Goal: Task Accomplishment & Management: Complete application form

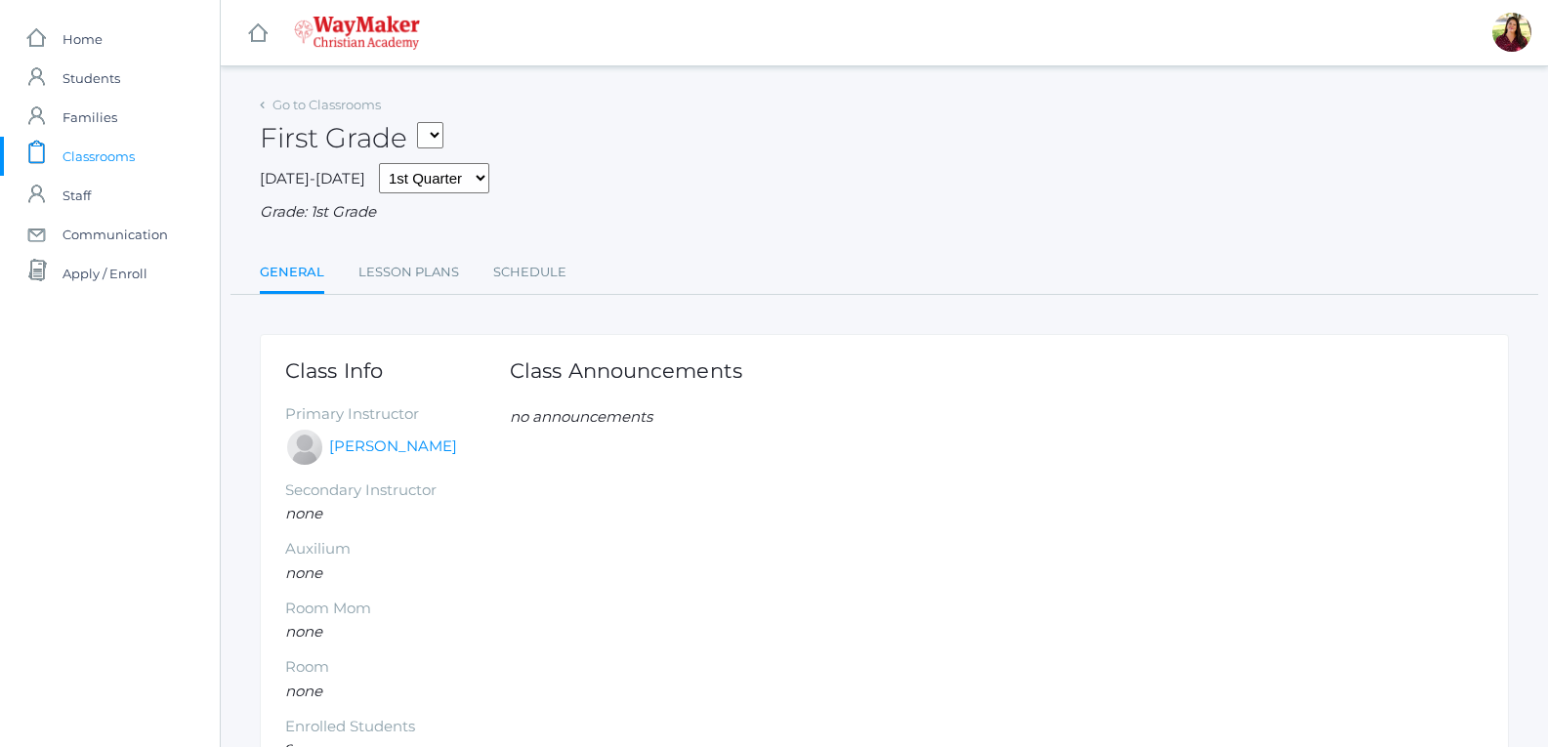
click at [119, 150] on span "Classrooms" at bounding box center [99, 156] width 72 height 39
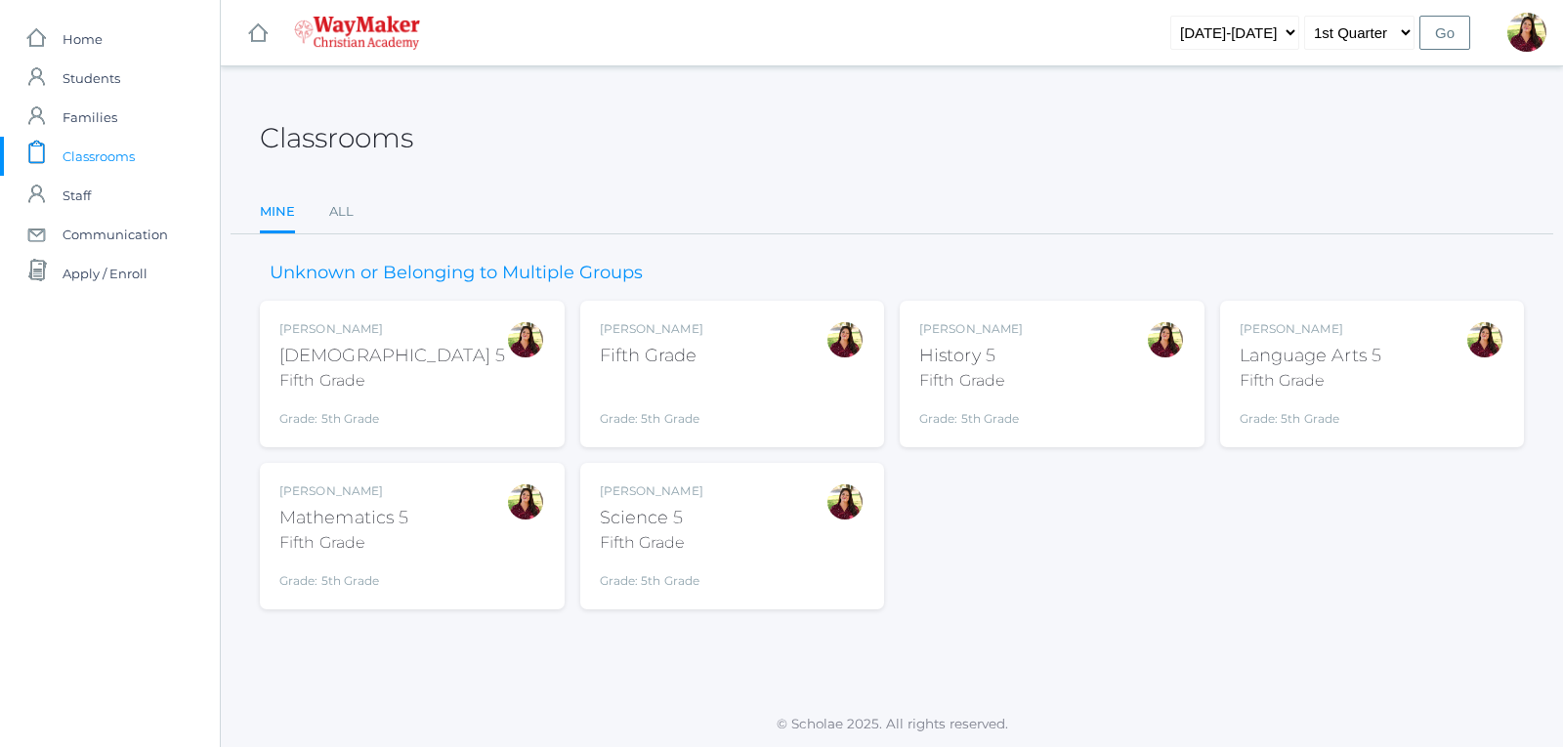
click at [621, 357] on div "Fifth Grade" at bounding box center [652, 356] width 104 height 26
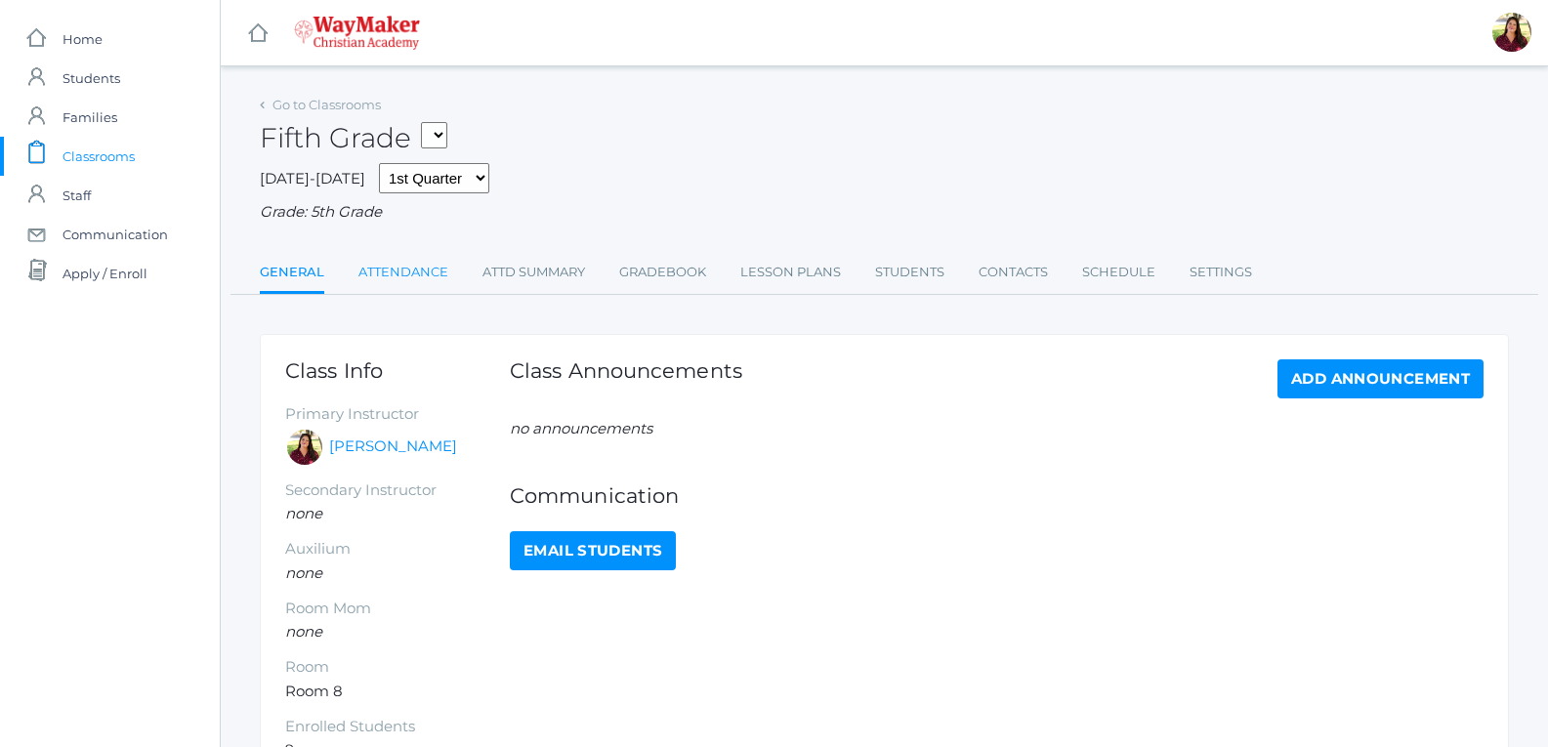
click at [425, 267] on link "Attendance" at bounding box center [404, 272] width 90 height 39
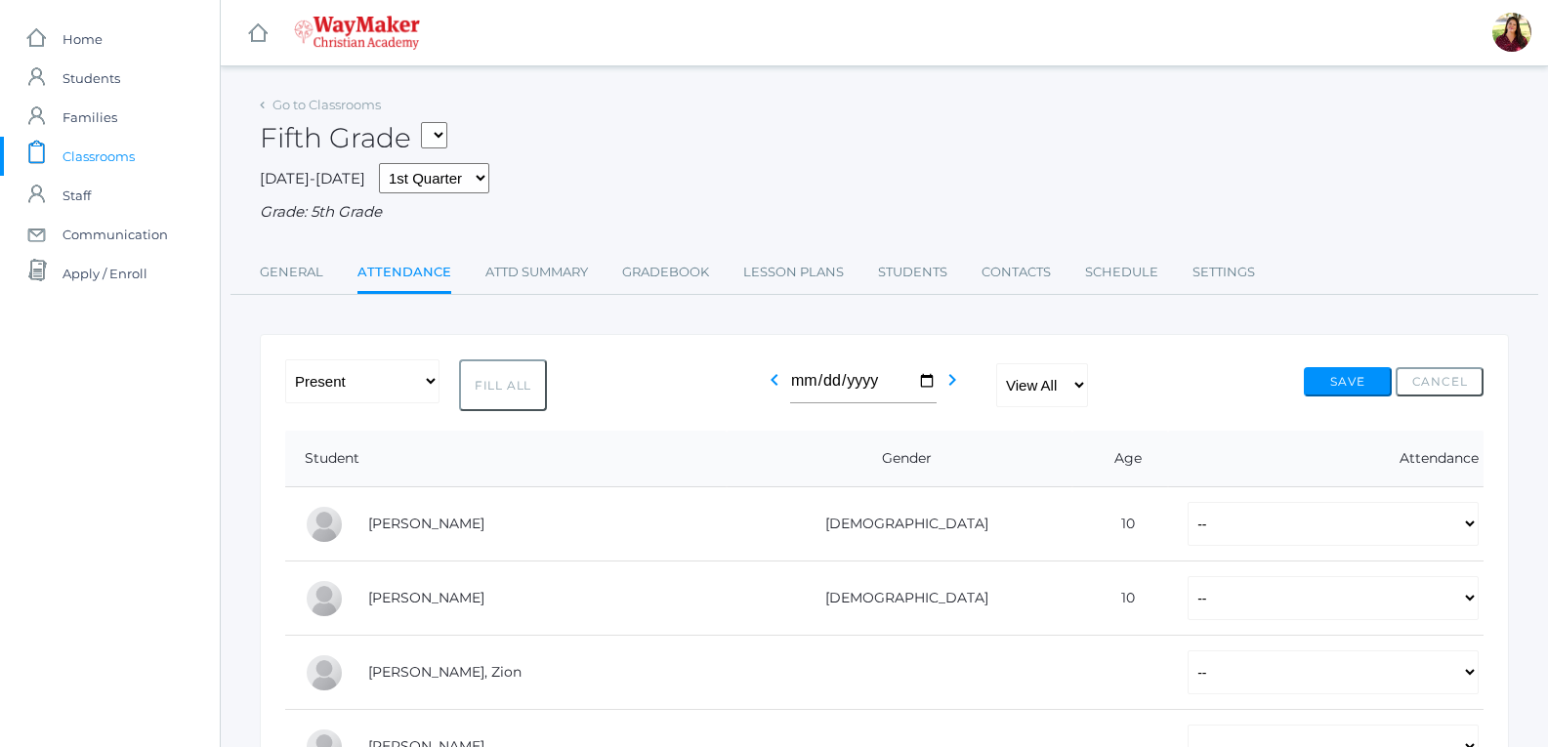
click at [459, 386] on button "Fill All" at bounding box center [503, 385] width 88 height 52
select select "P"
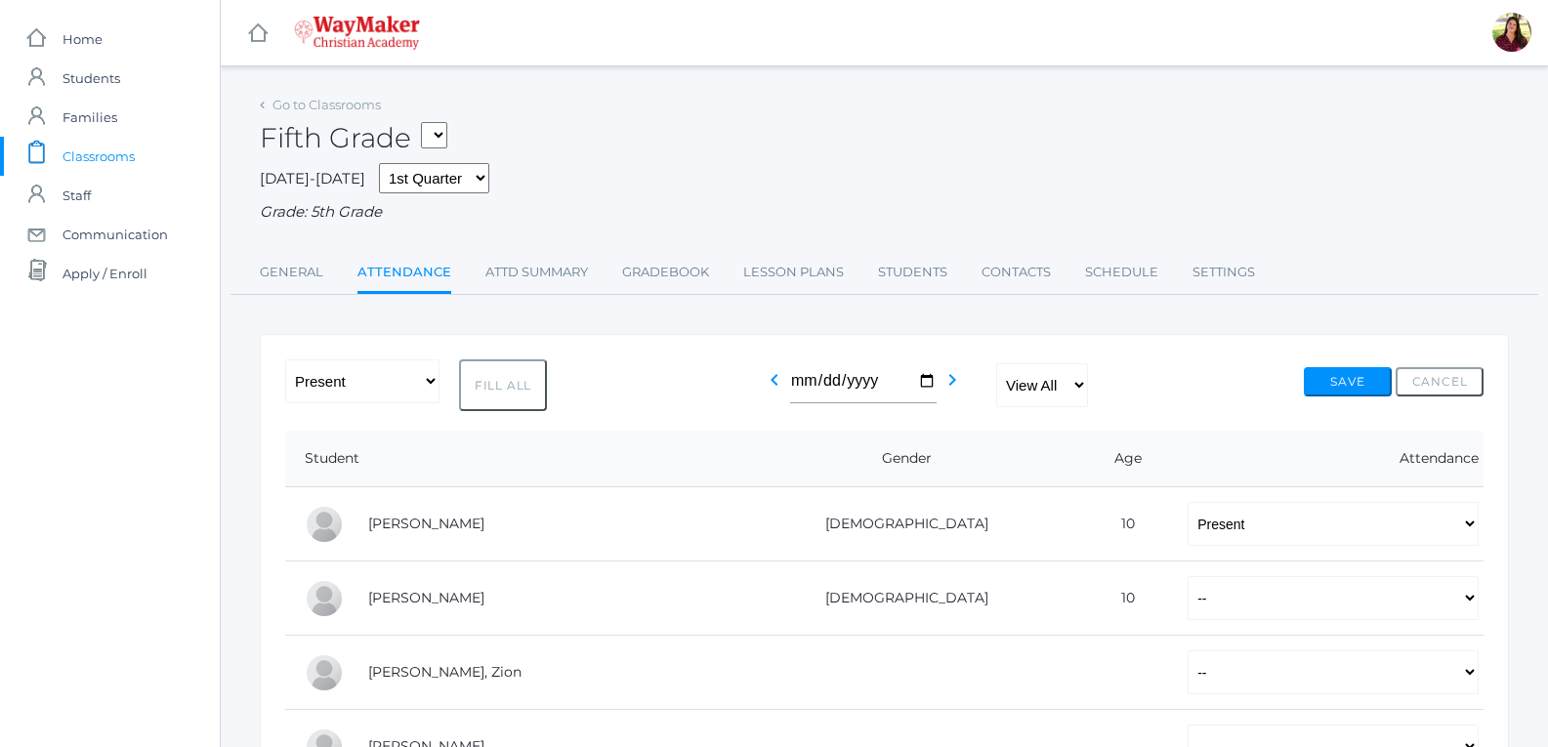
select select "P"
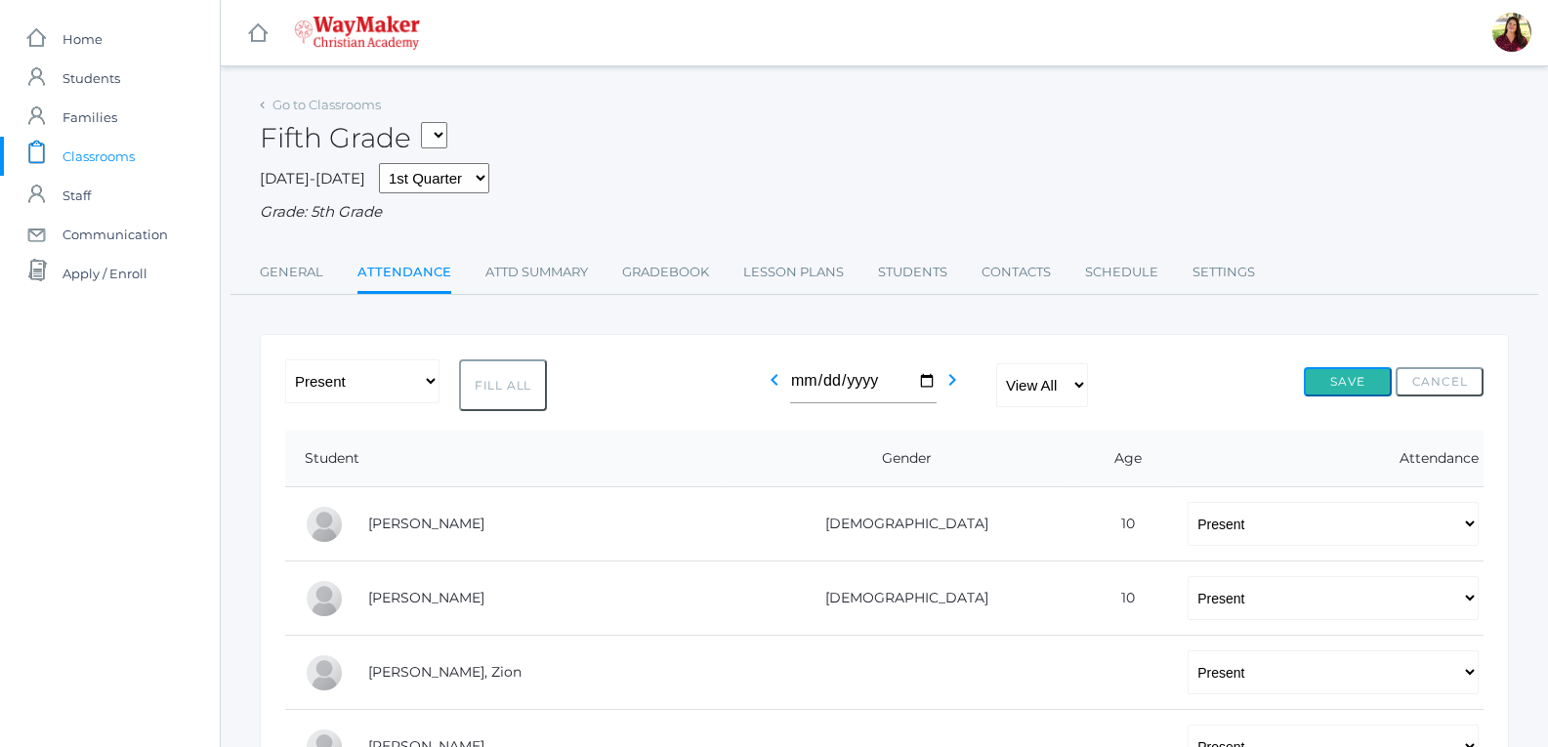
click at [1372, 390] on button "Save" at bounding box center [1348, 381] width 88 height 29
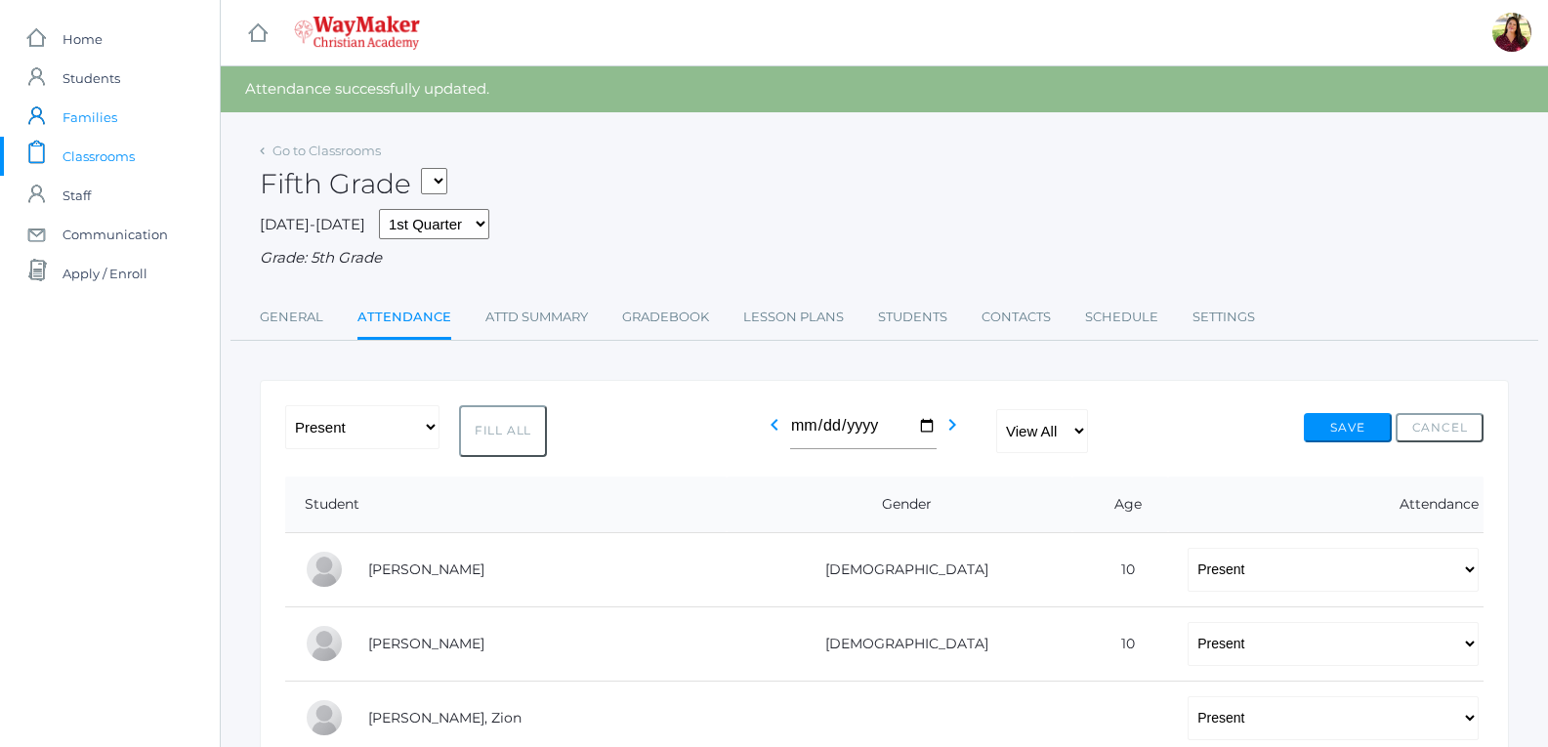
click at [119, 129] on link "icons/user/plain Created with Sketch. Families" at bounding box center [110, 117] width 220 height 39
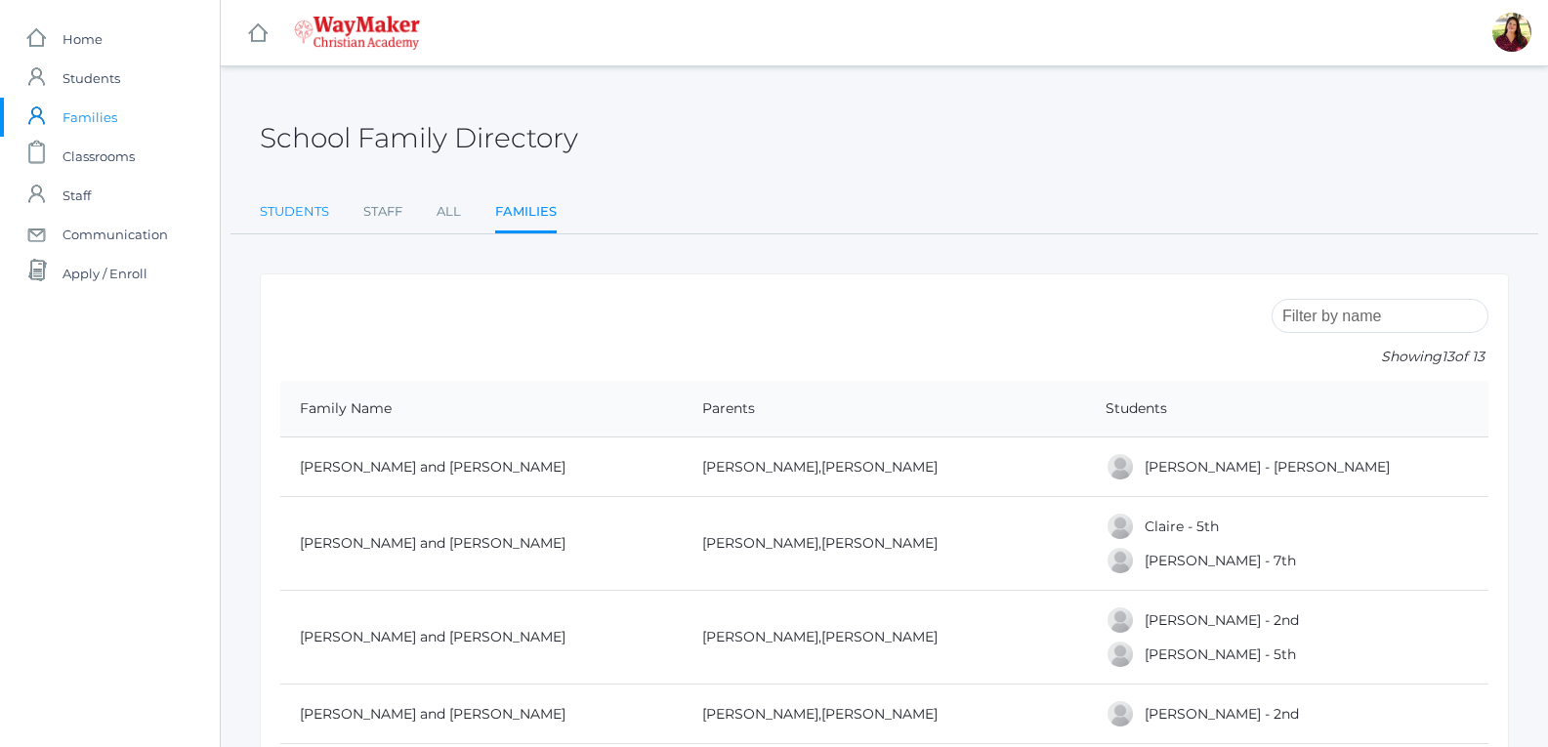
click at [310, 216] on link "Students" at bounding box center [294, 211] width 69 height 39
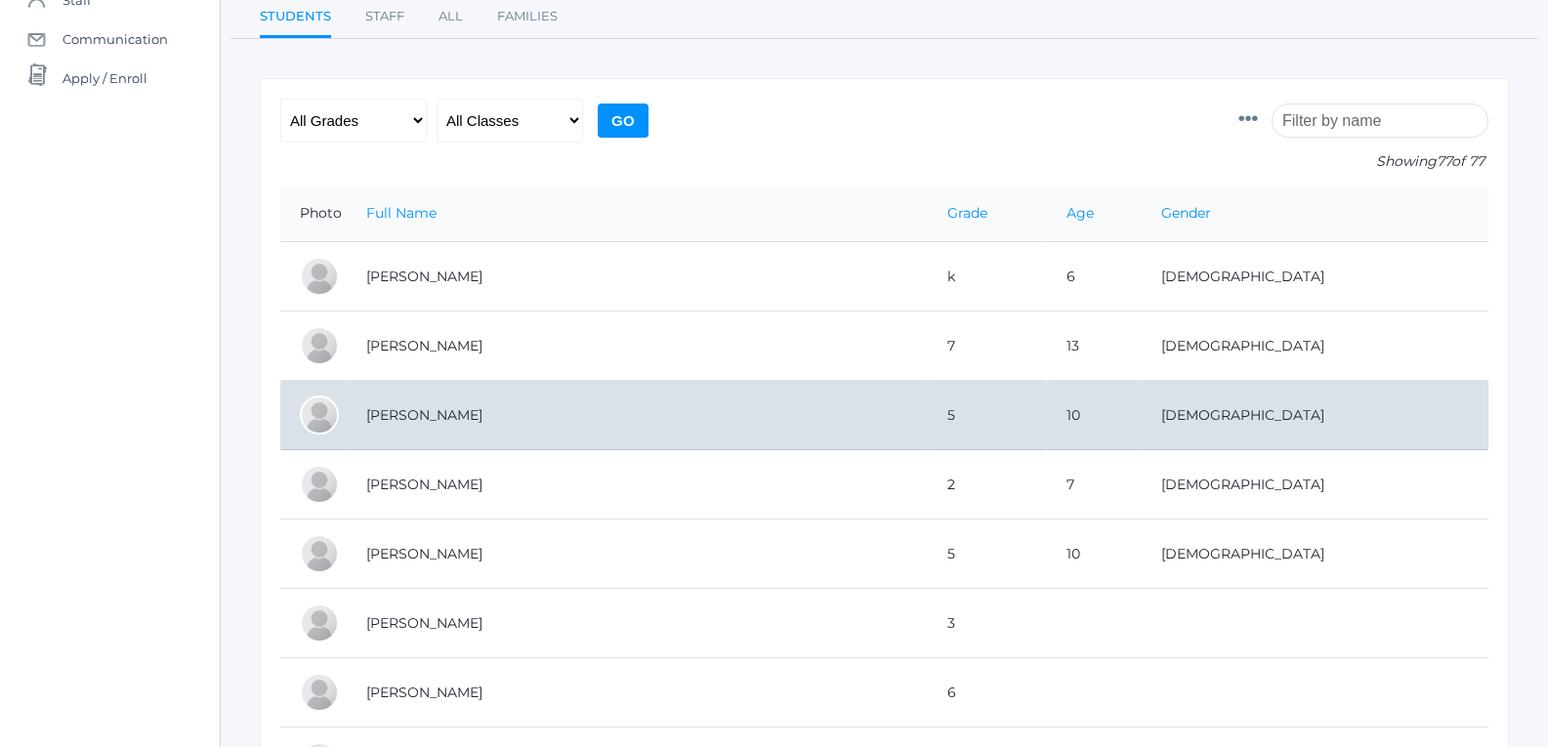
scroll to position [293, 0]
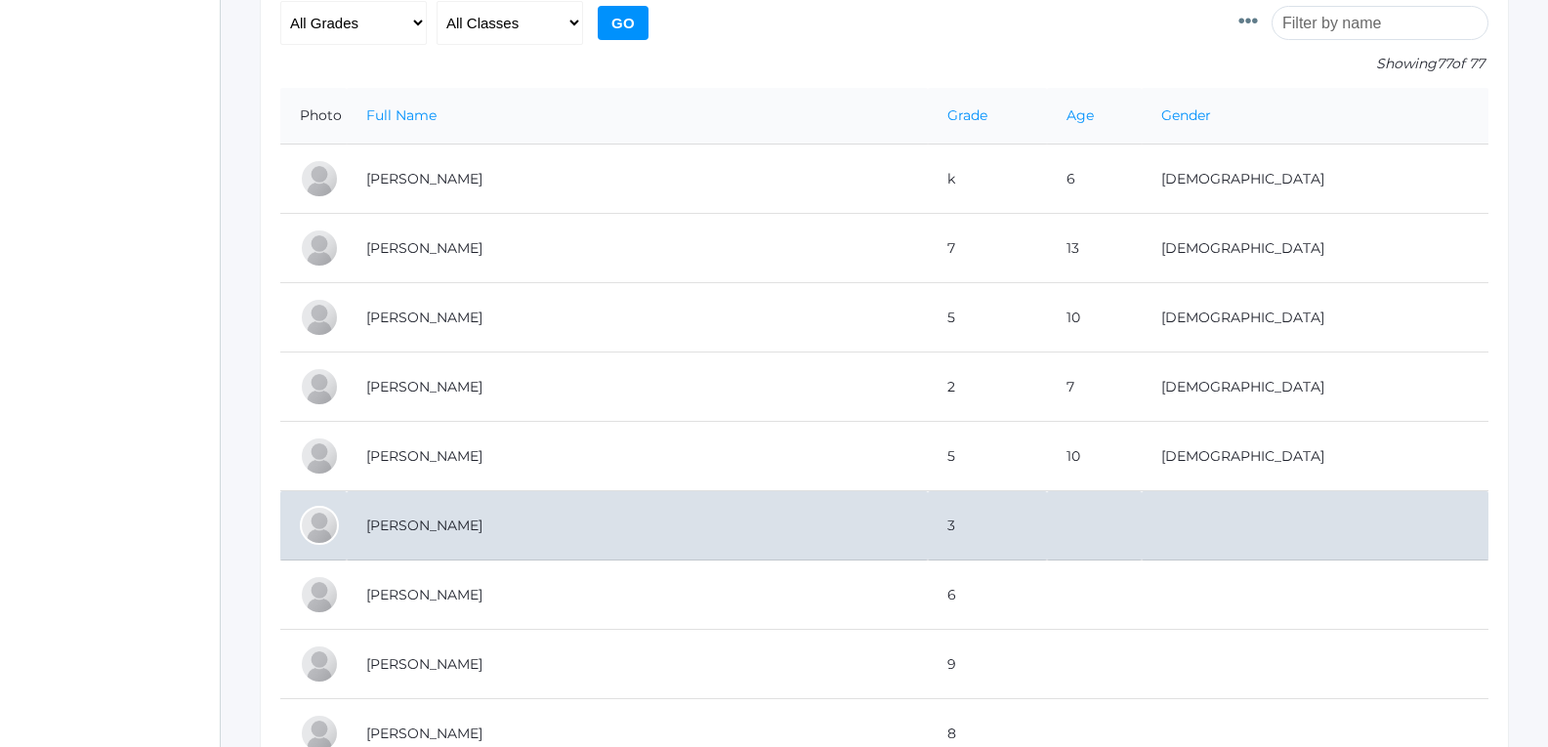
click at [453, 509] on td "Benzinger-Stephens, Elijah" at bounding box center [637, 525] width 581 height 69
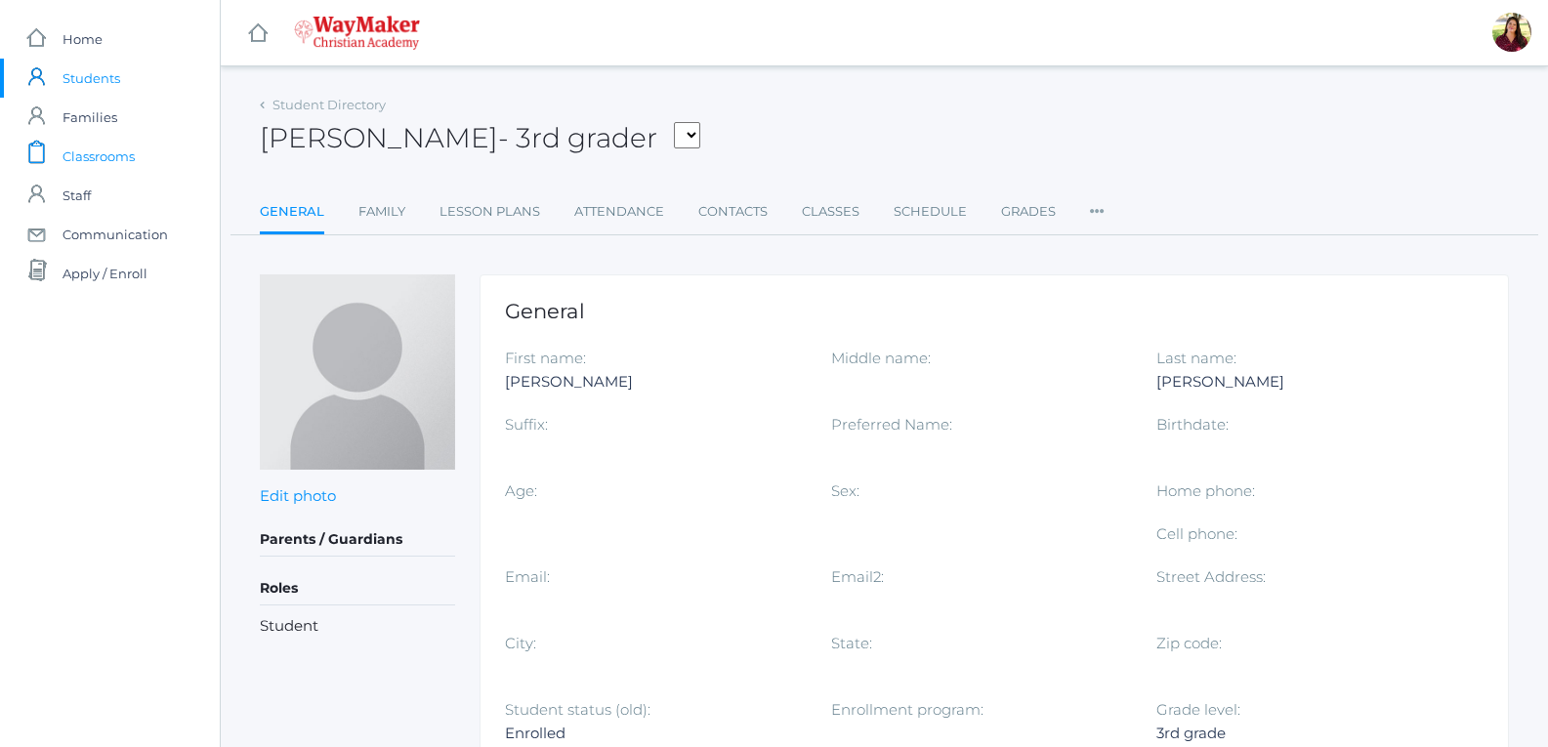
click at [151, 152] on link "icons/clipboard/plain Created with Sketch. Classrooms" at bounding box center [110, 156] width 220 height 39
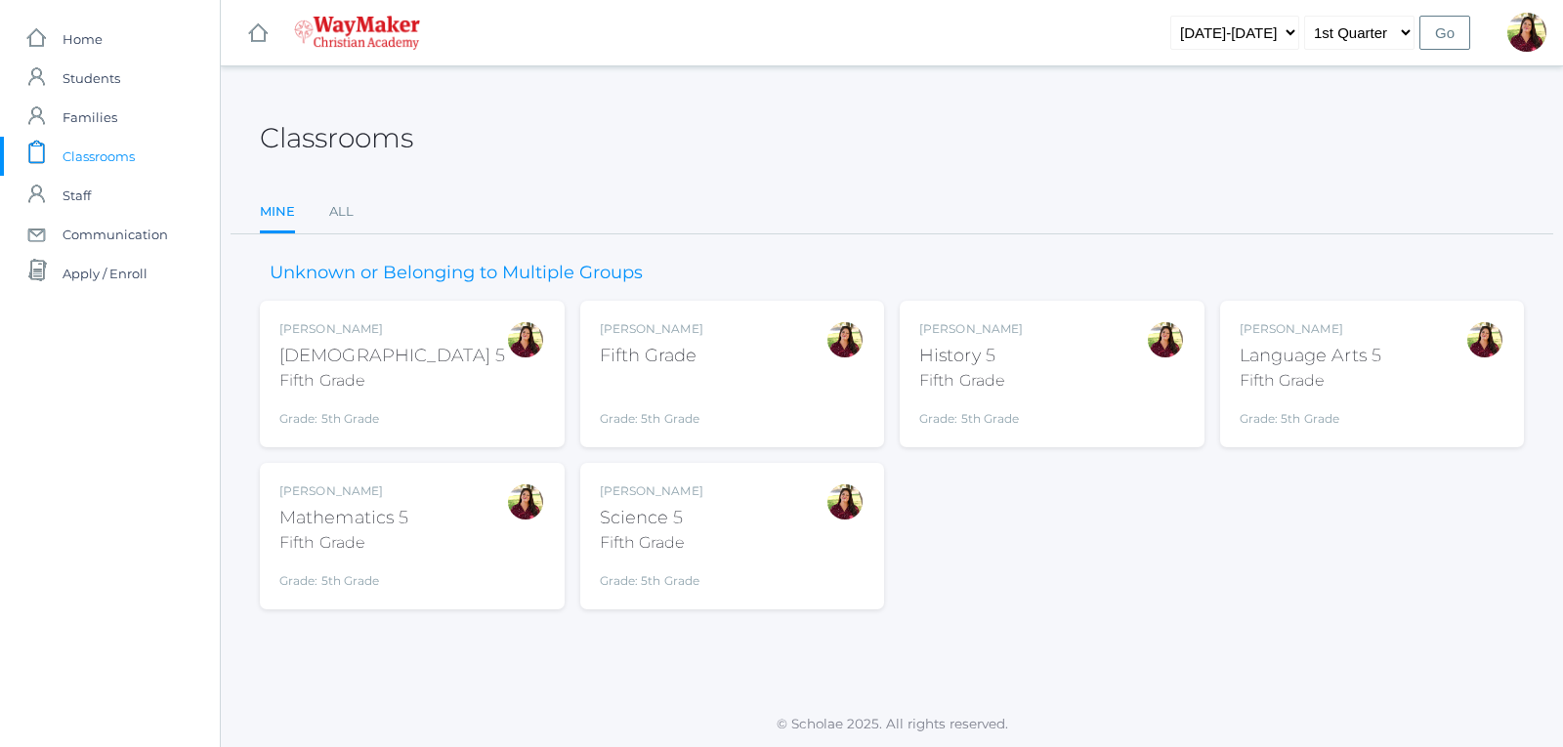
click at [1269, 363] on div "Language Arts 5" at bounding box center [1311, 356] width 143 height 26
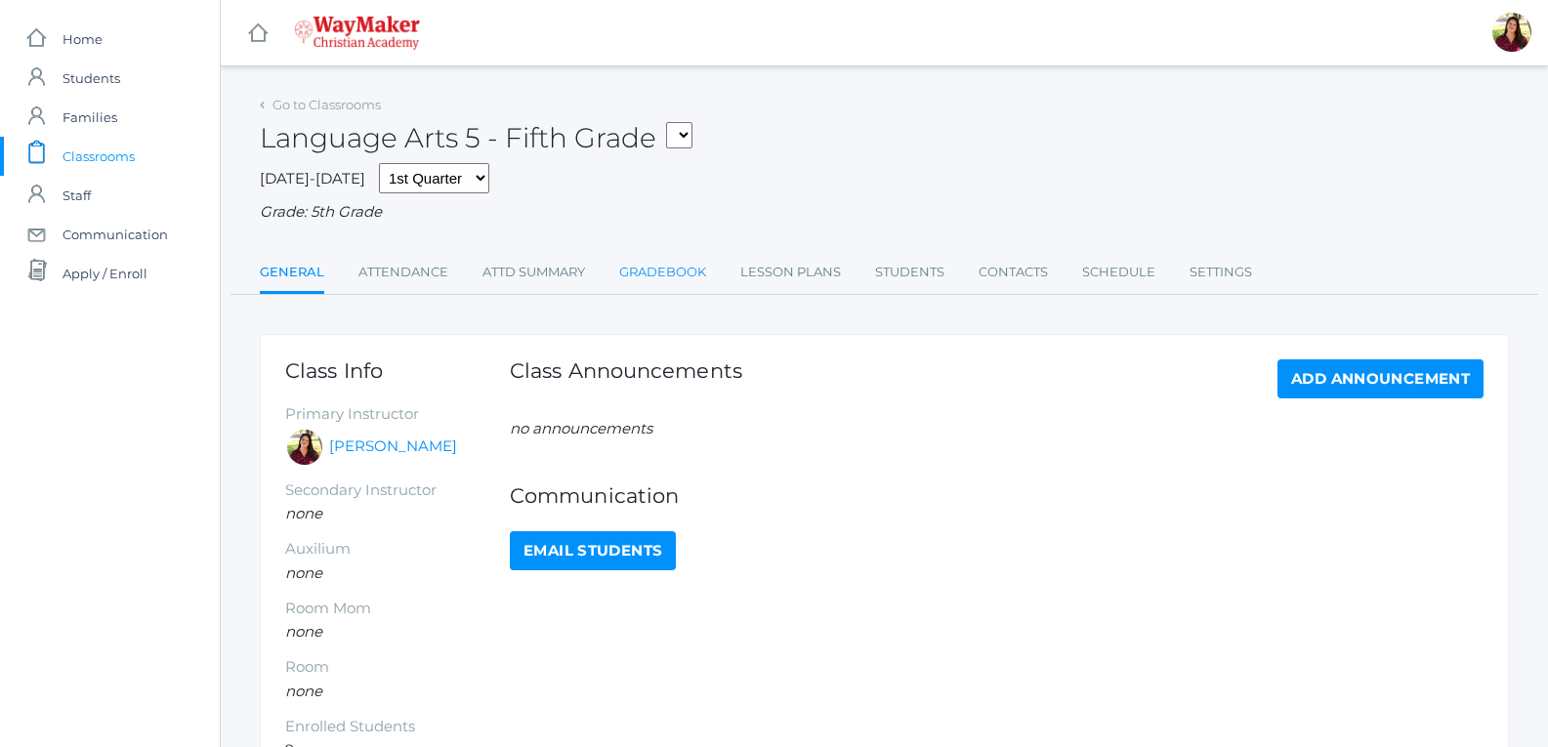
click at [648, 285] on link "Gradebook" at bounding box center [662, 272] width 87 height 39
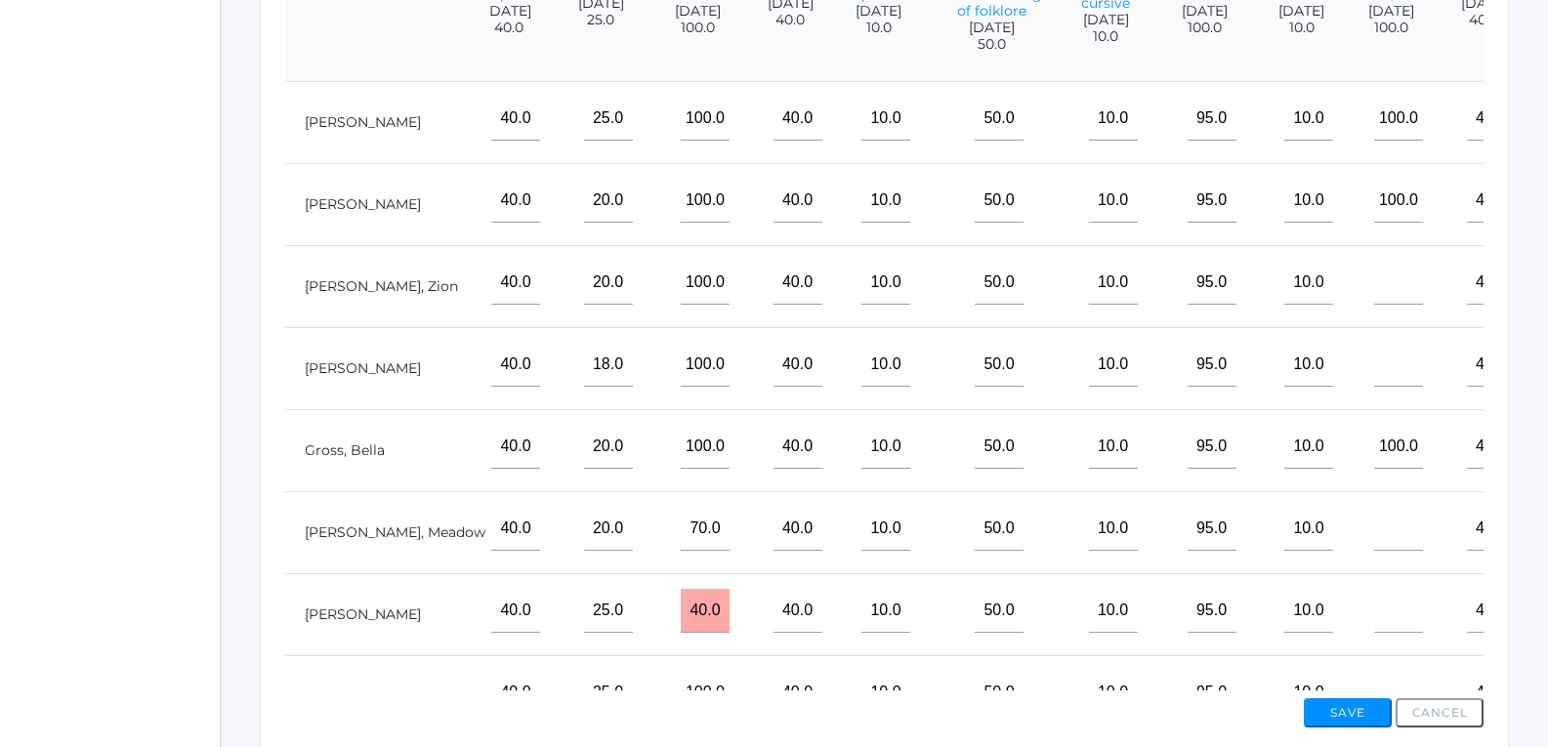
scroll to position [488, 0]
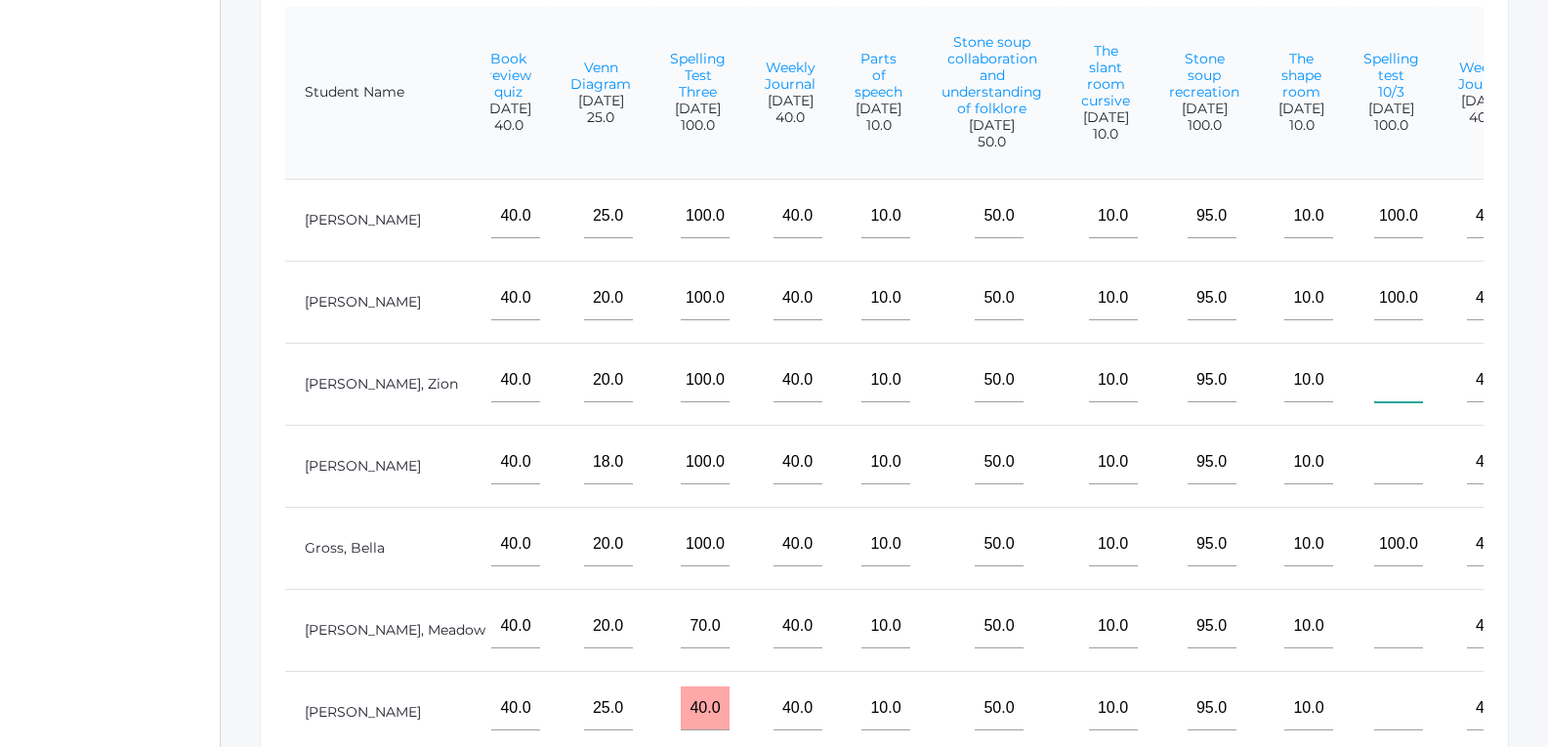
click at [1374, 402] on input"] "text" at bounding box center [1398, 381] width 49 height 44
type input"] "30"
click at [1374, 484] on input"] "text" at bounding box center [1398, 463] width 49 height 44
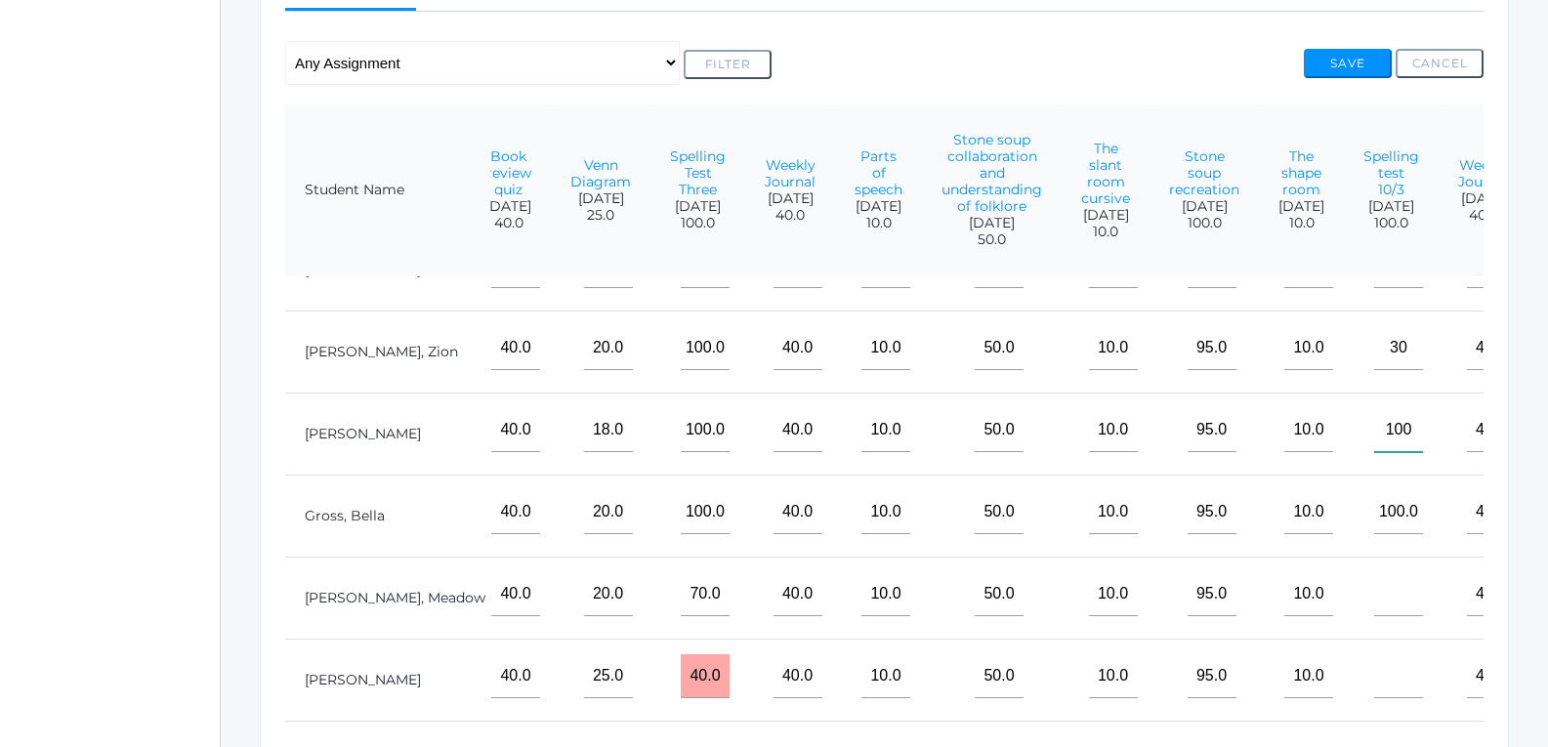
scroll to position [161, 2207]
type input"] "100"
click at [1374, 596] on input"] "text" at bounding box center [1398, 594] width 49 height 44
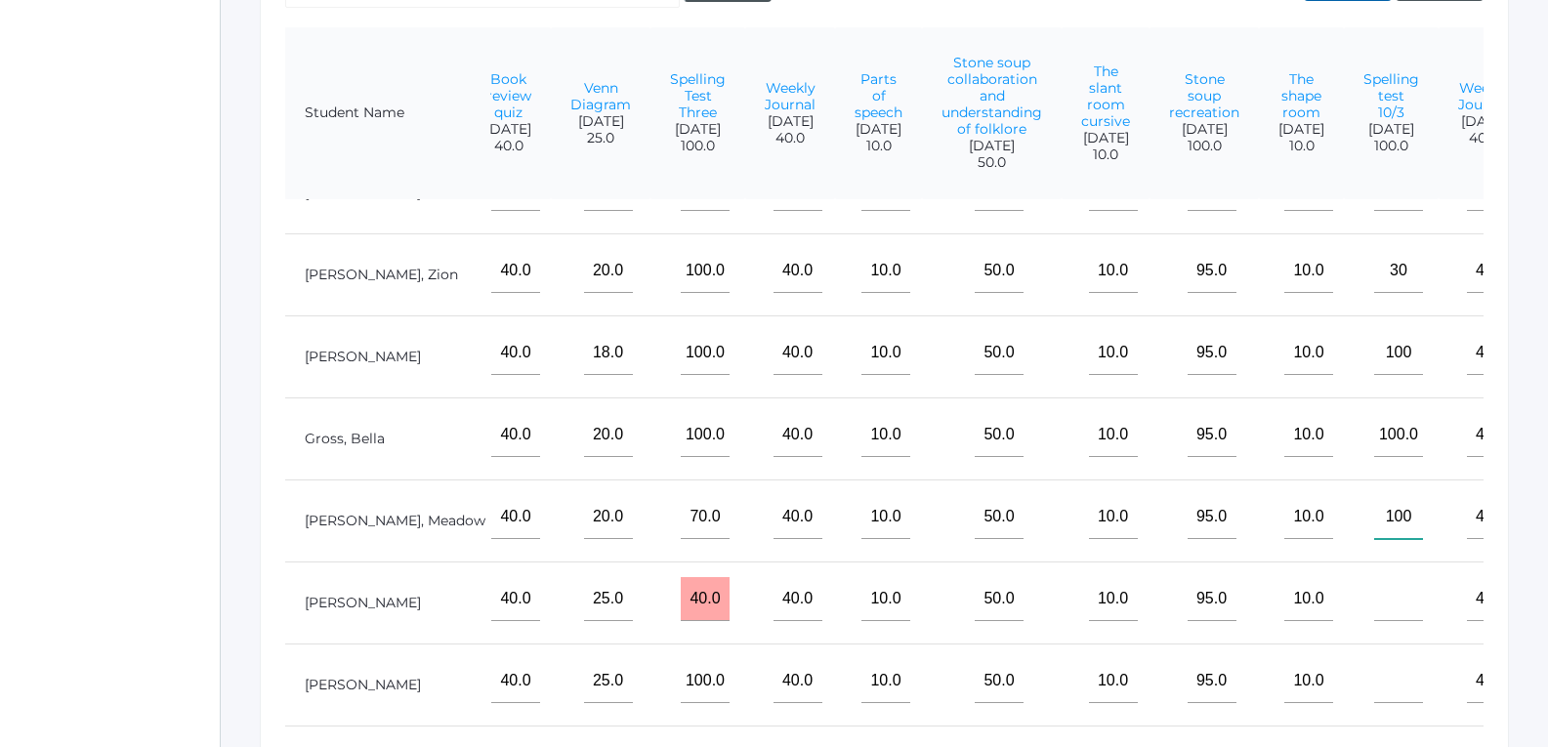
scroll to position [586, 0]
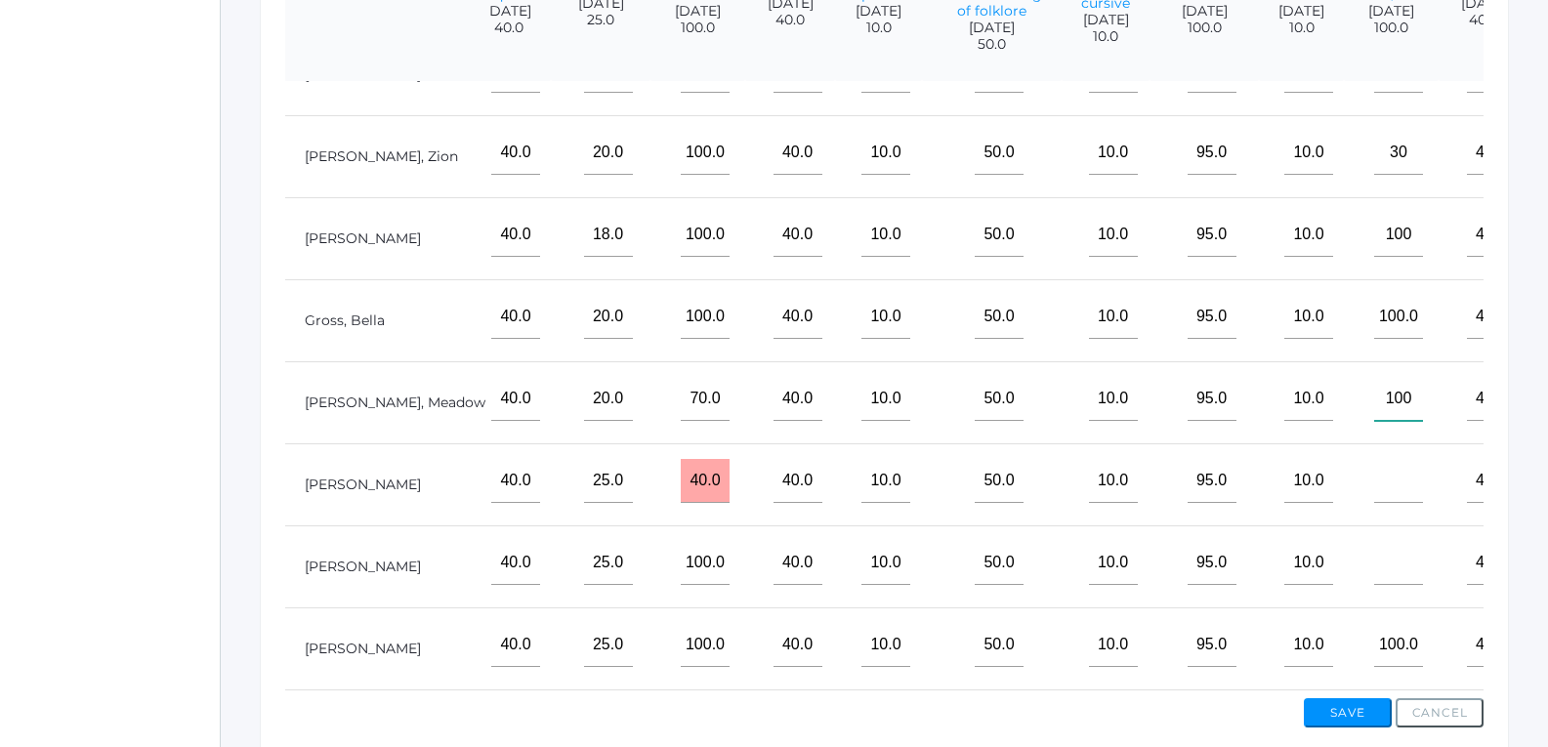
type input"] "100"
click at [1374, 488] on input"] "text" at bounding box center [1398, 481] width 49 height 44
type input"] "40"
click at [1374, 541] on input"] "text" at bounding box center [1398, 563] width 49 height 44
type input"] "80"
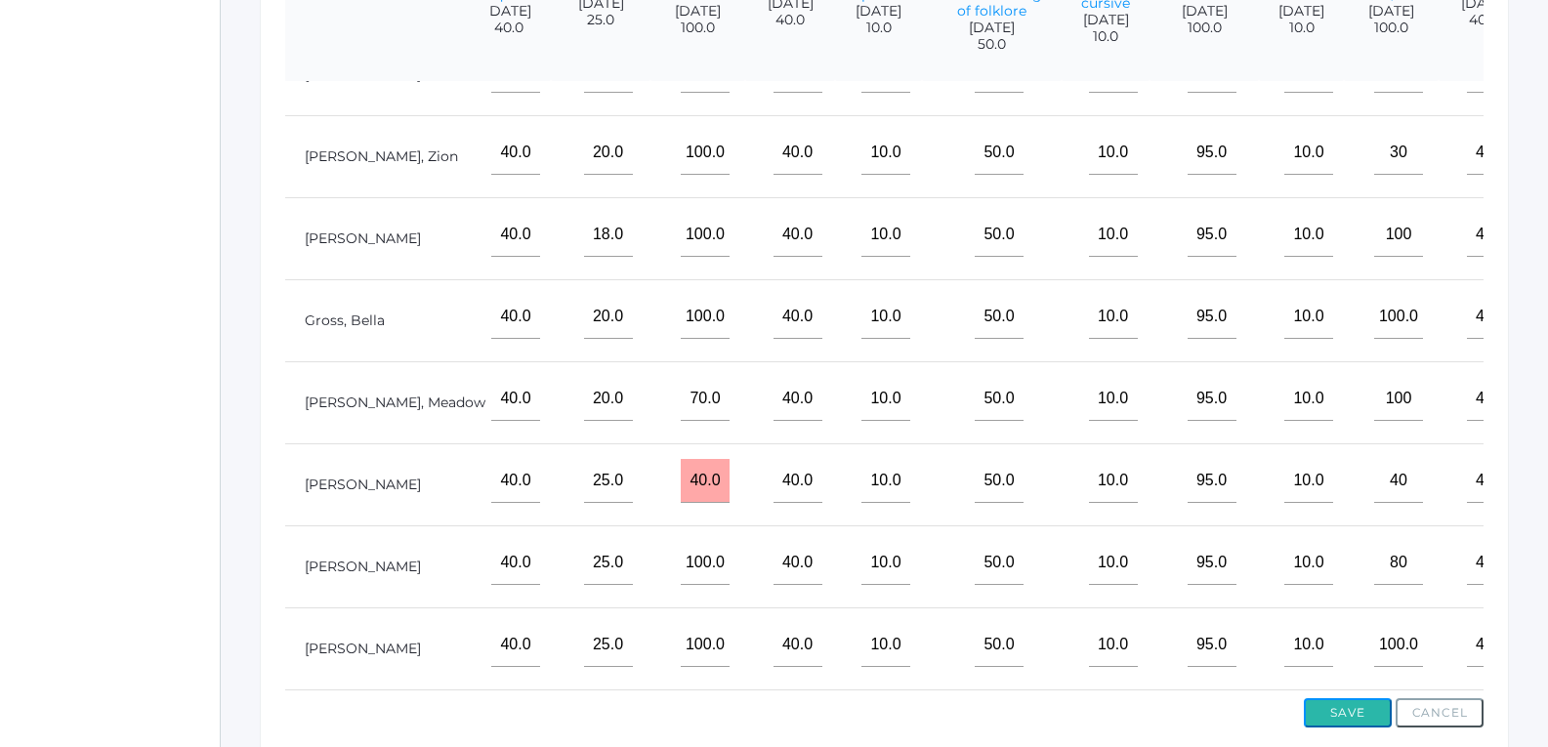
click at [1352, 708] on button "Save" at bounding box center [1348, 712] width 88 height 29
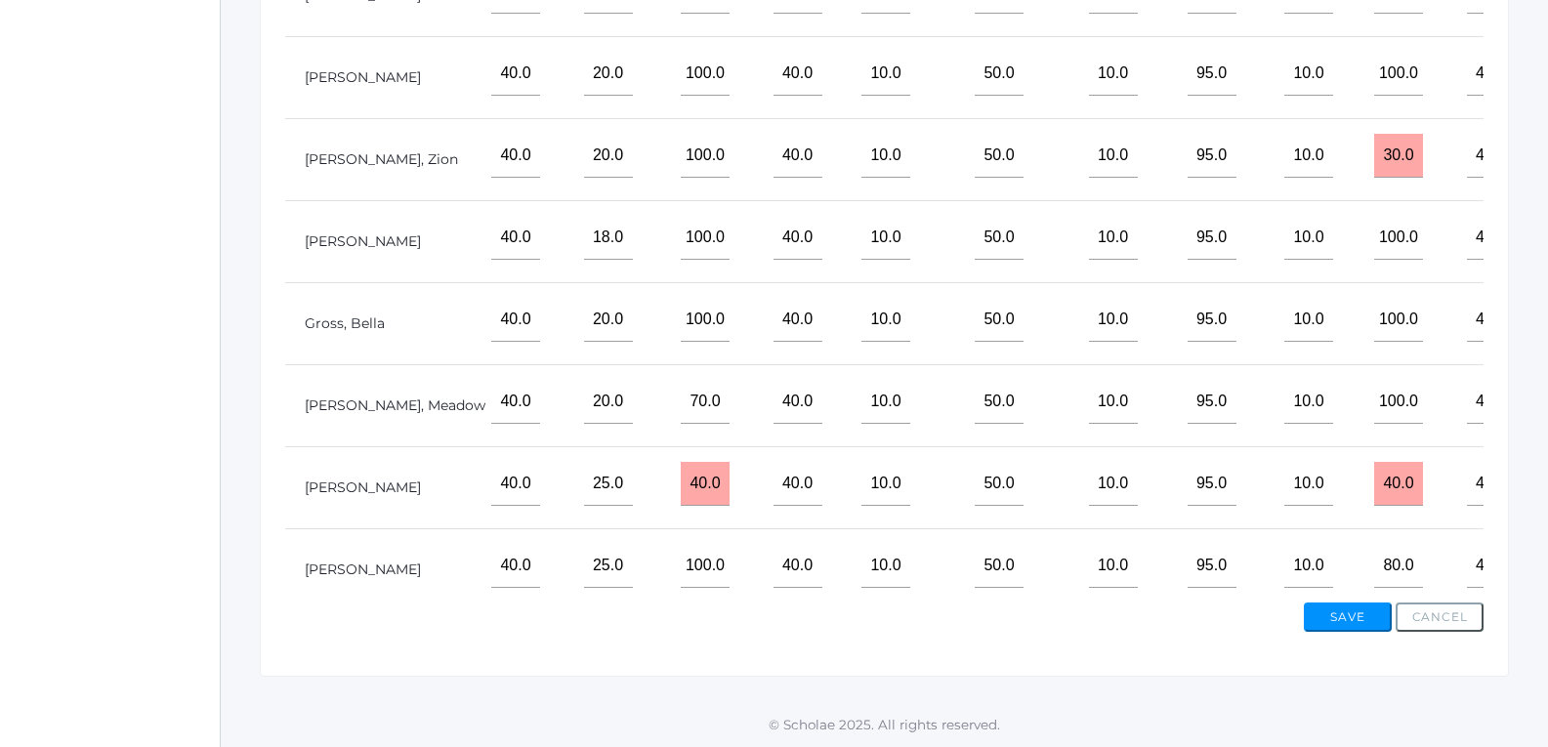
scroll to position [0, 2207]
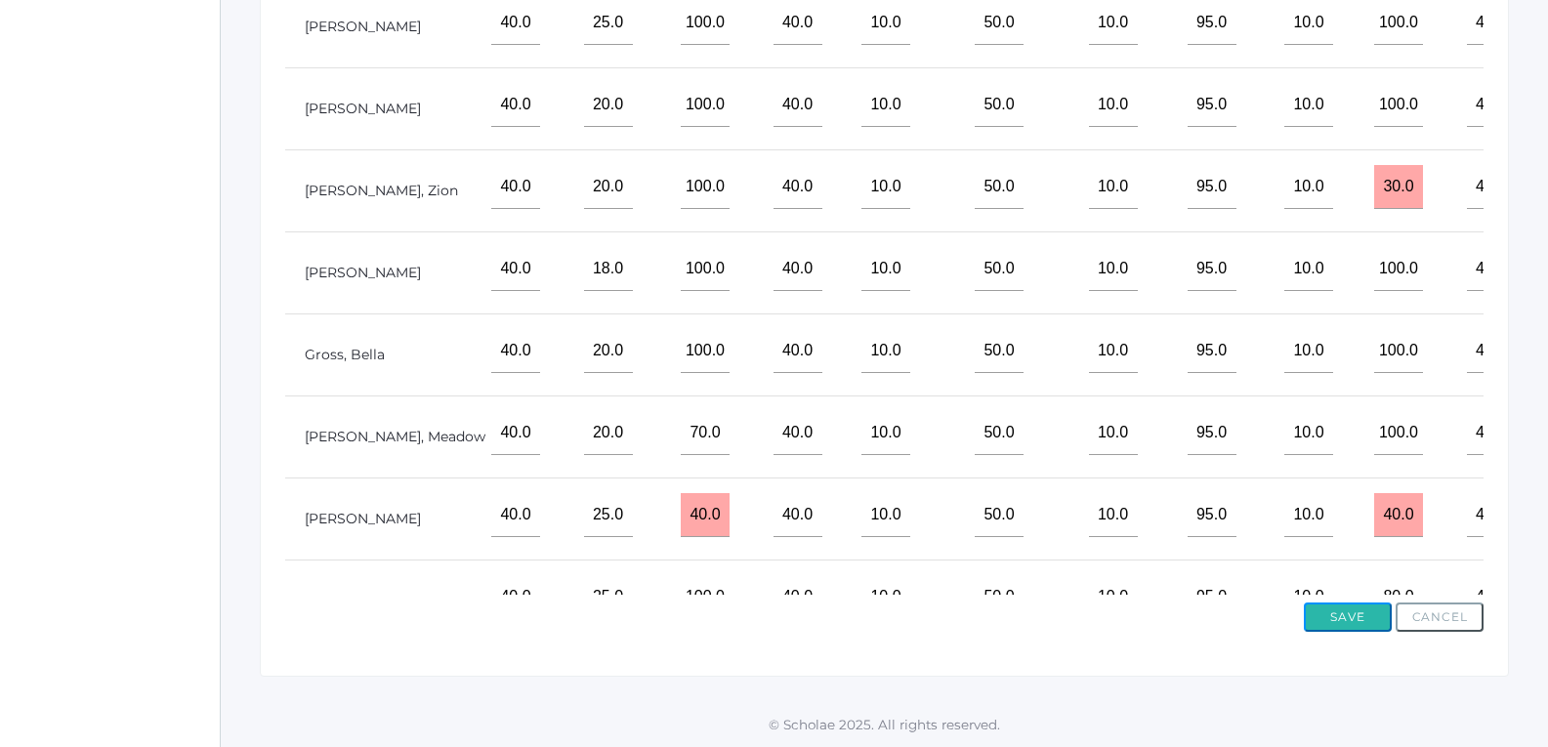
click at [1370, 612] on button "Save" at bounding box center [1348, 617] width 88 height 29
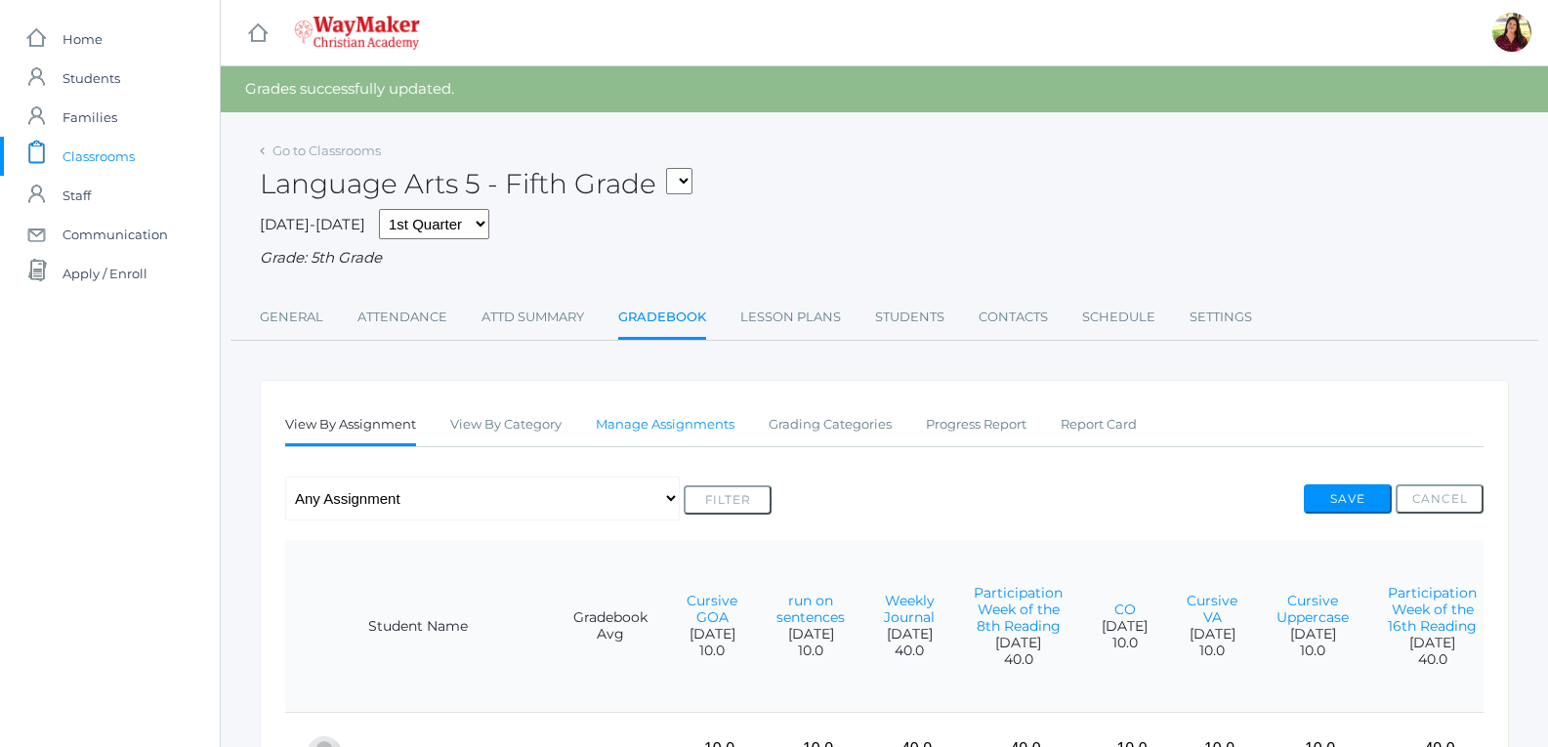
click at [617, 412] on link "Manage Assignments" at bounding box center [665, 424] width 139 height 39
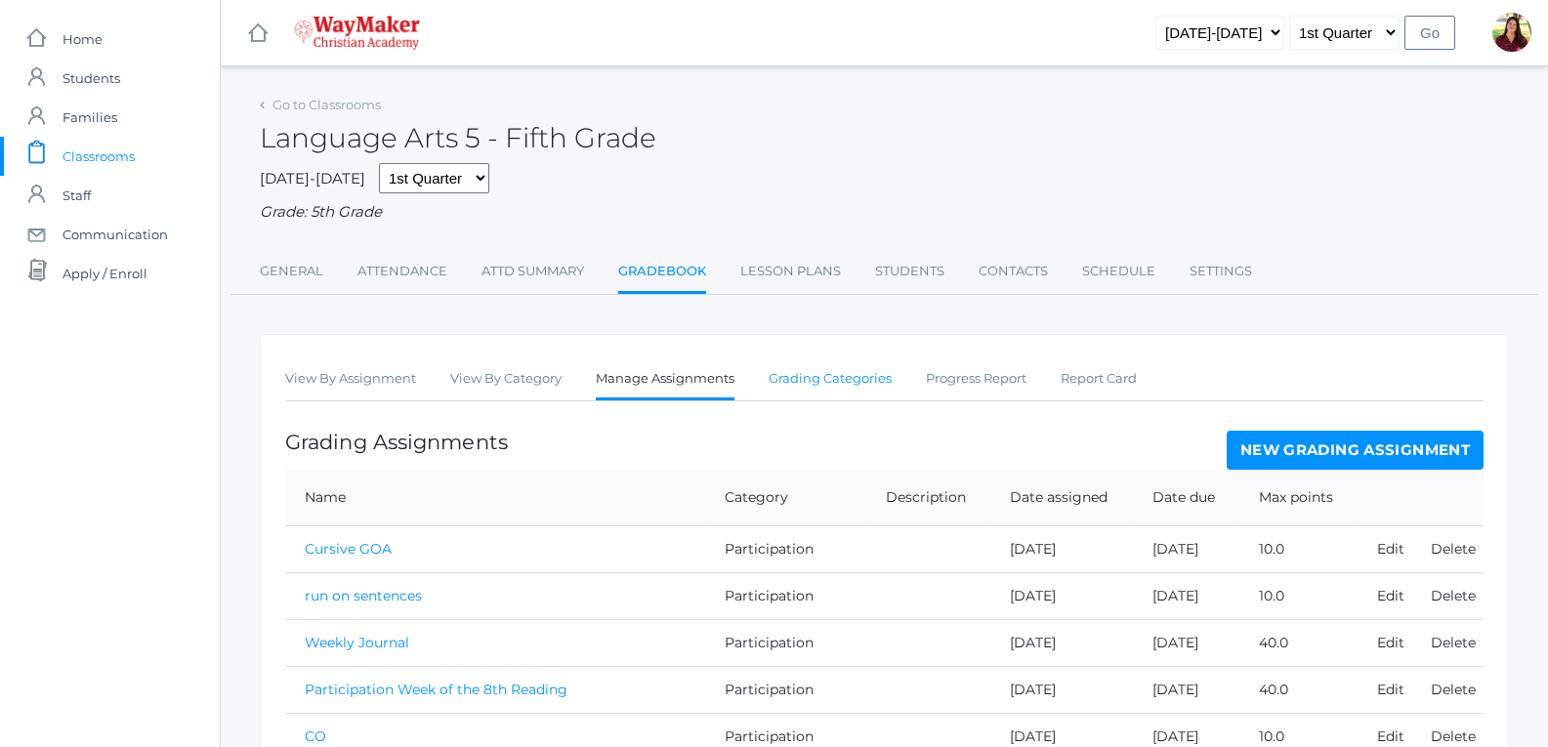
click at [834, 394] on link "Grading Categories" at bounding box center [830, 378] width 123 height 39
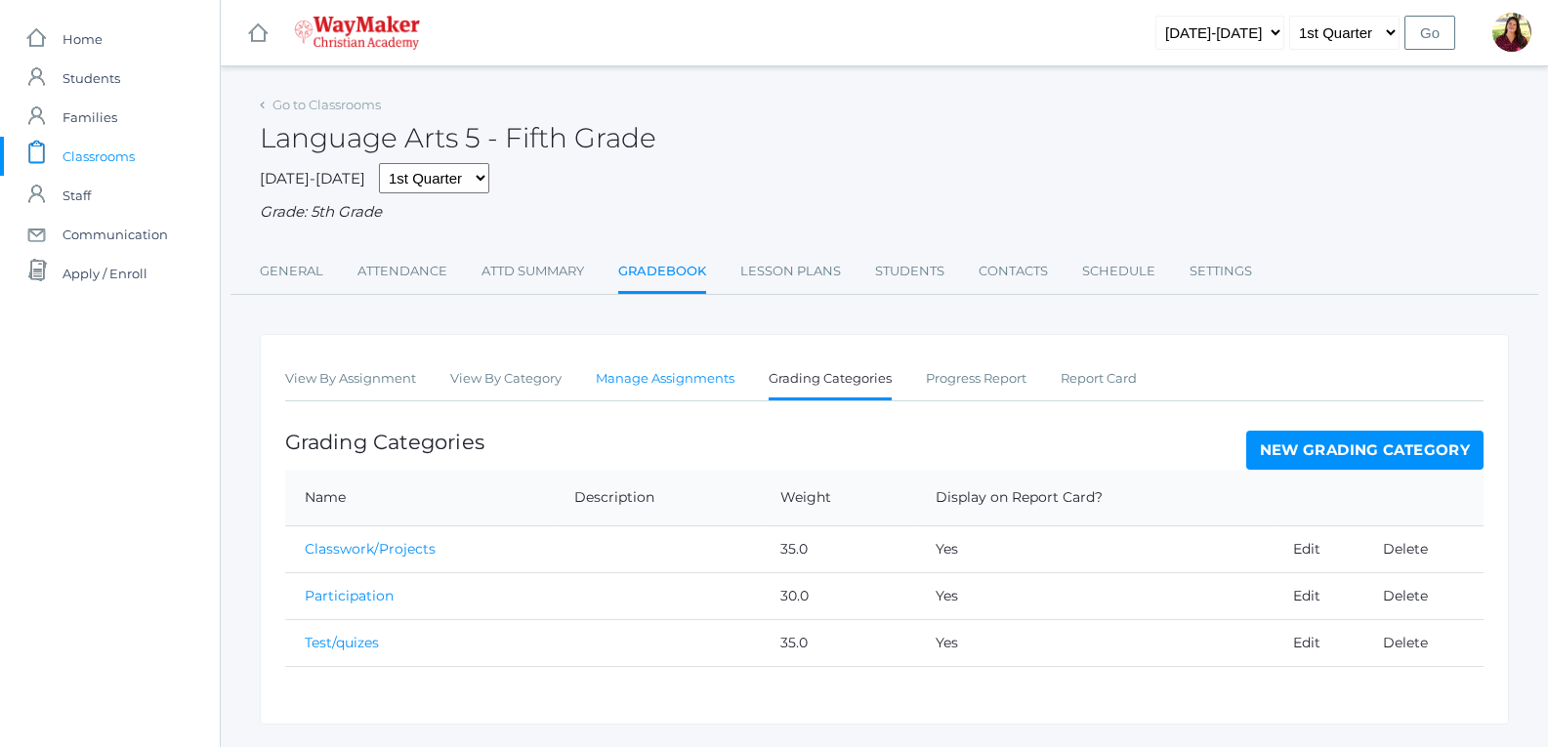
click at [610, 393] on link "Manage Assignments" at bounding box center [665, 378] width 139 height 39
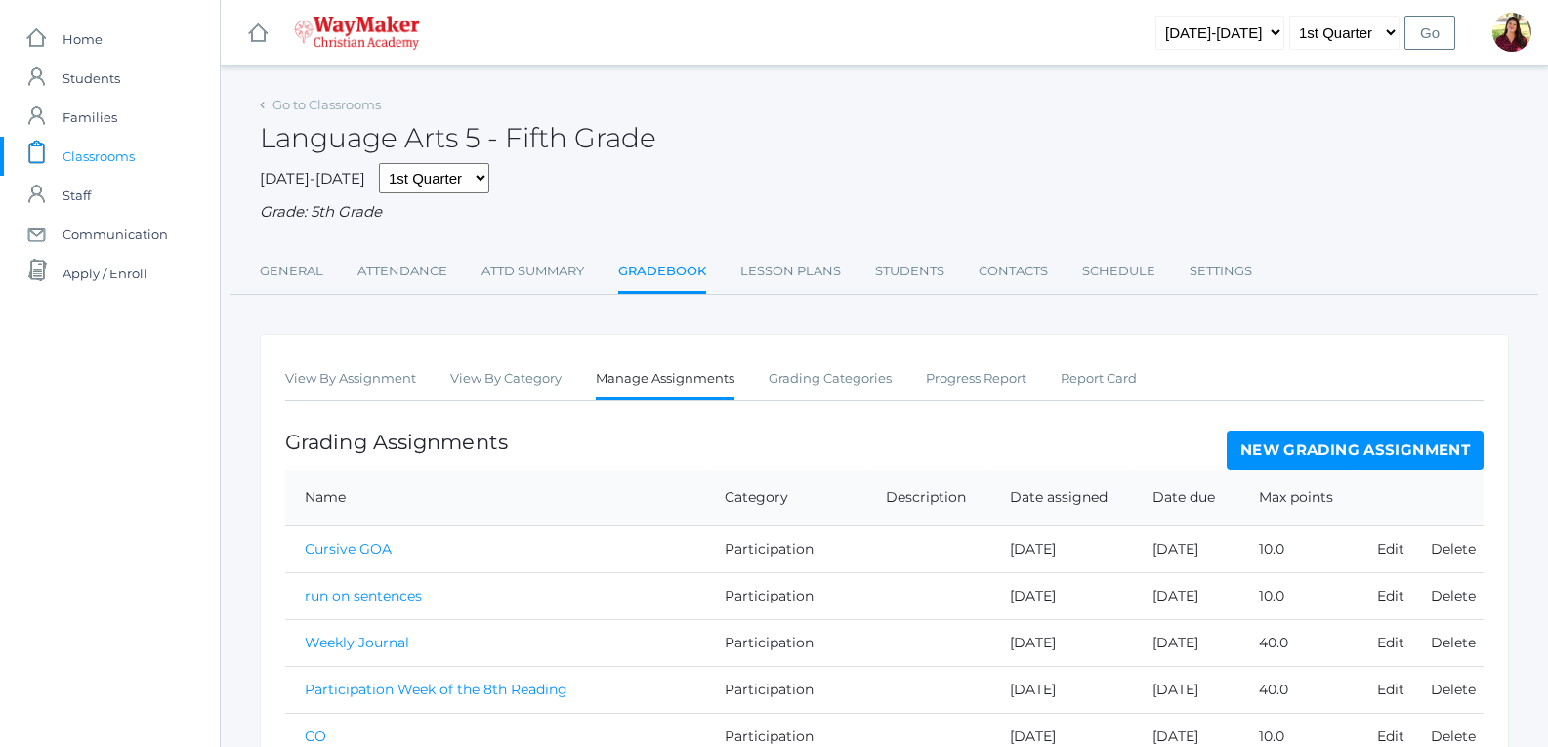
click at [1421, 453] on link "New Grading Assignment" at bounding box center [1355, 450] width 257 height 39
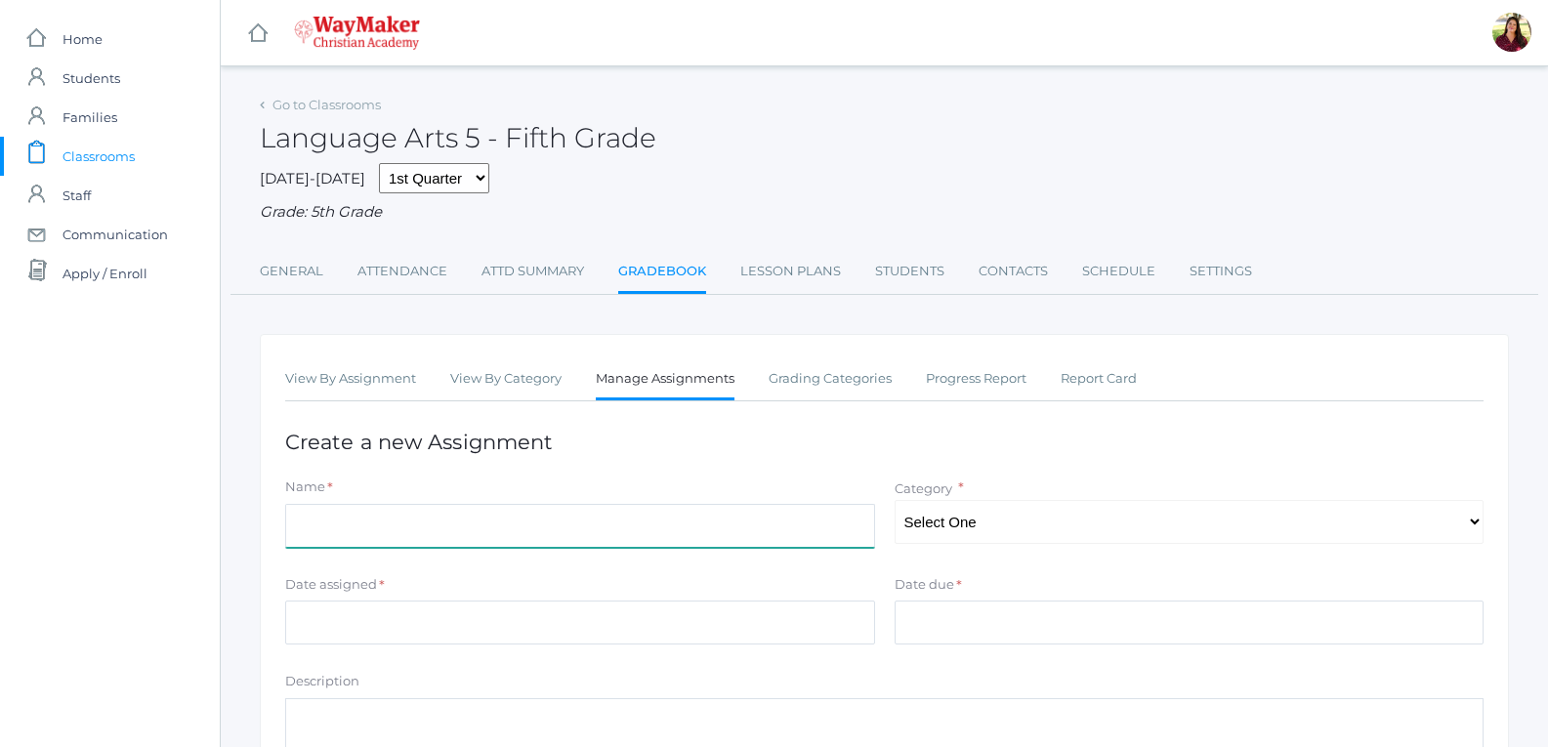
click at [753, 518] on input "Name" at bounding box center [580, 526] width 590 height 44
type input "Smothness"
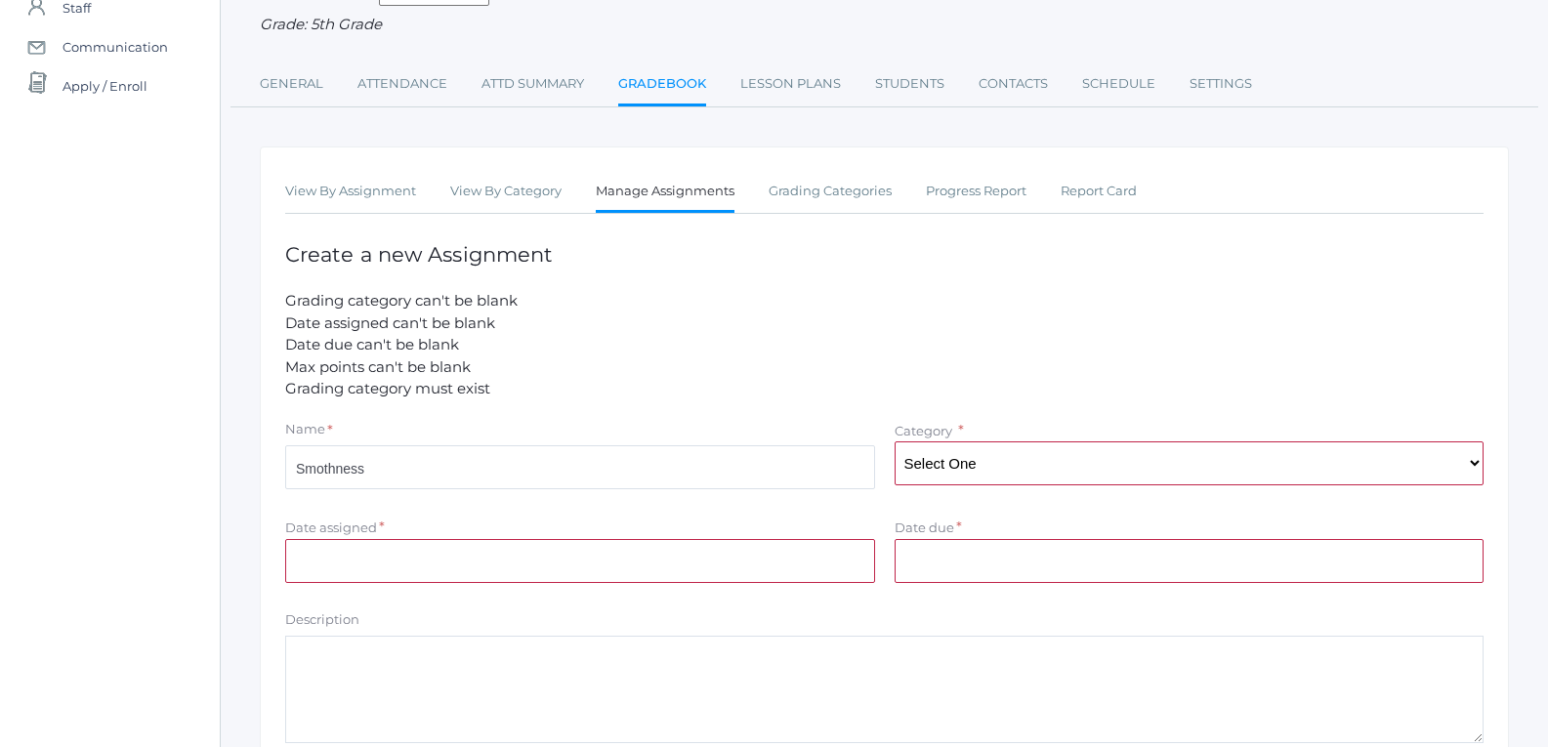
scroll to position [195, 0]
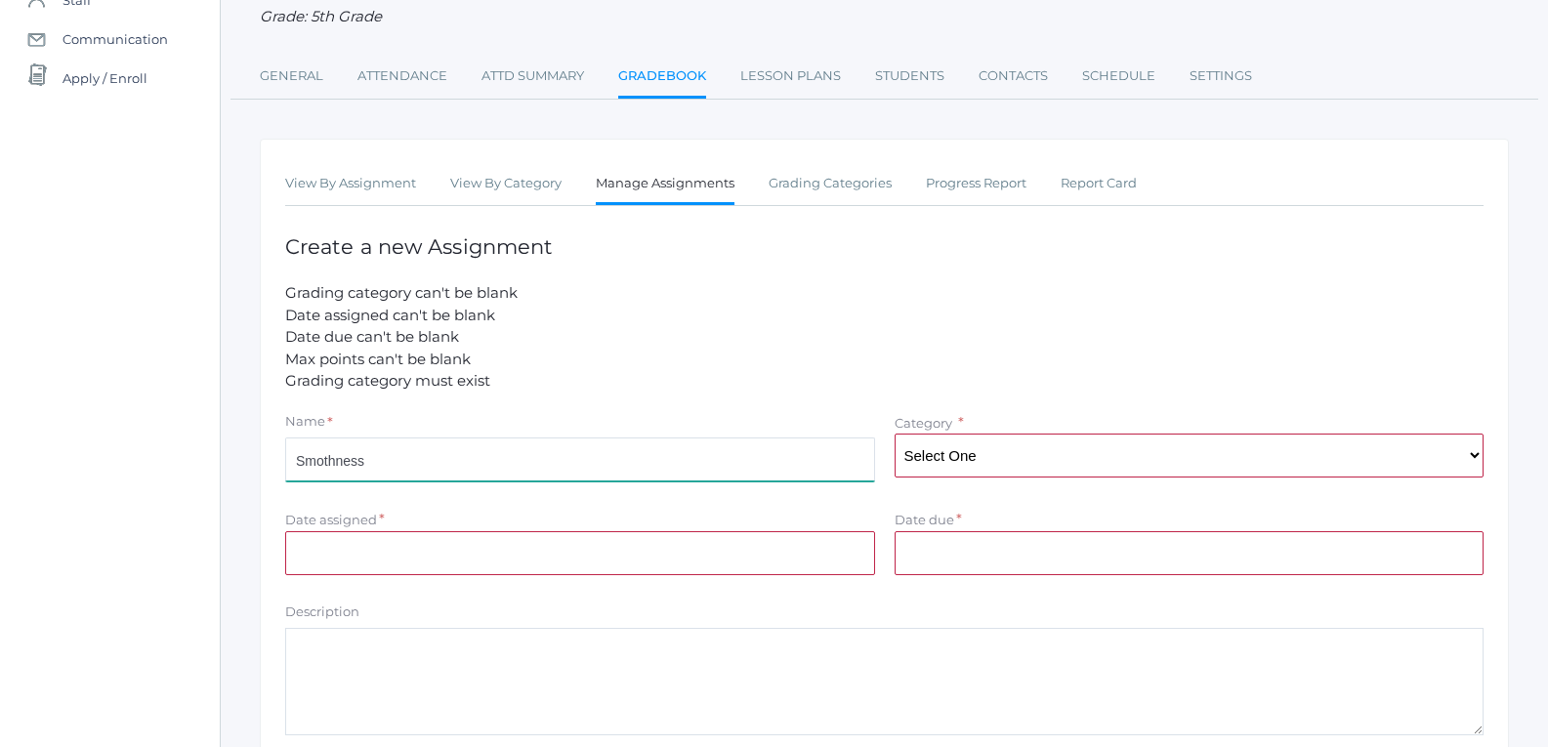
click at [532, 456] on input "Smothness" at bounding box center [580, 460] width 590 height 44
type input "Smothness "s"
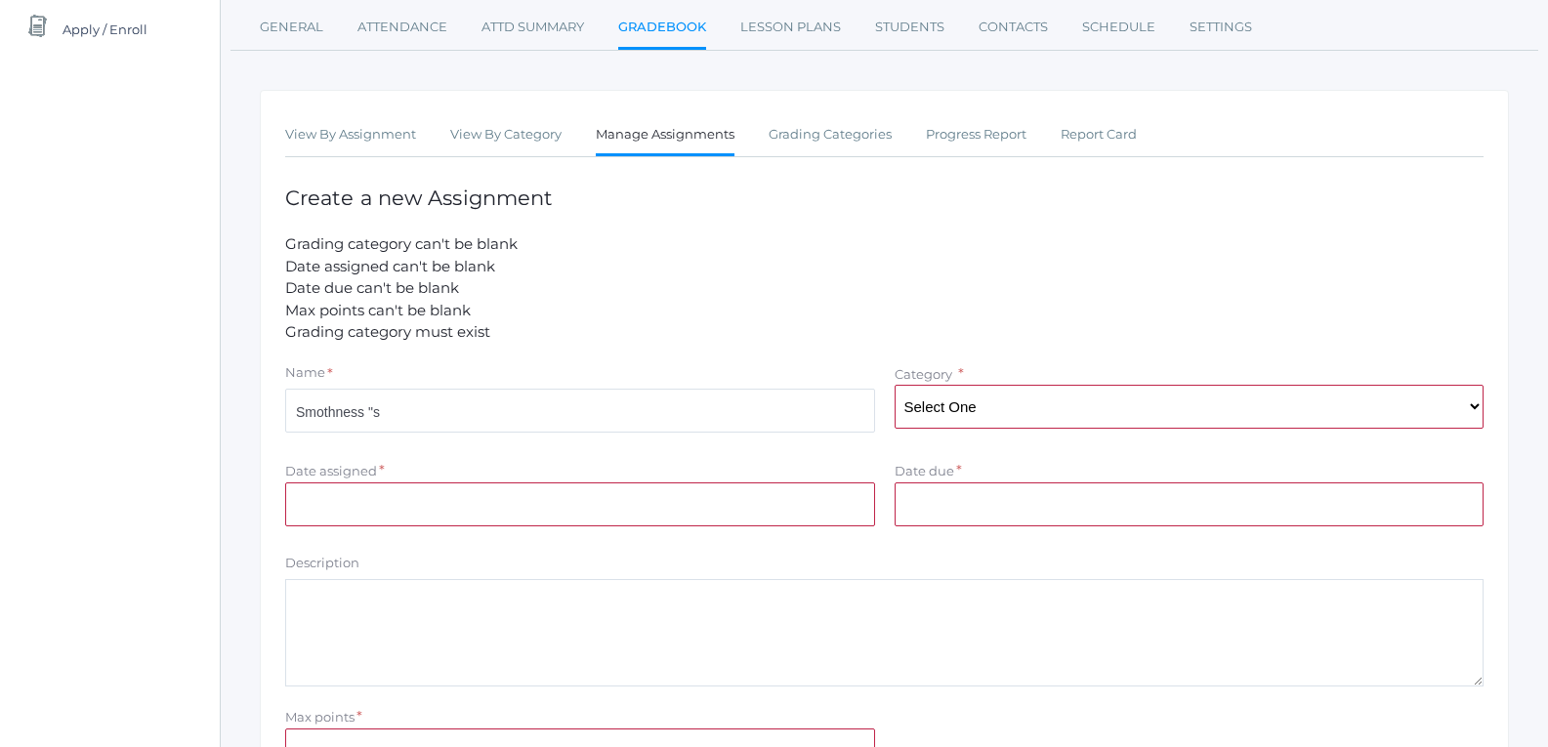
scroll to position [293, 0]
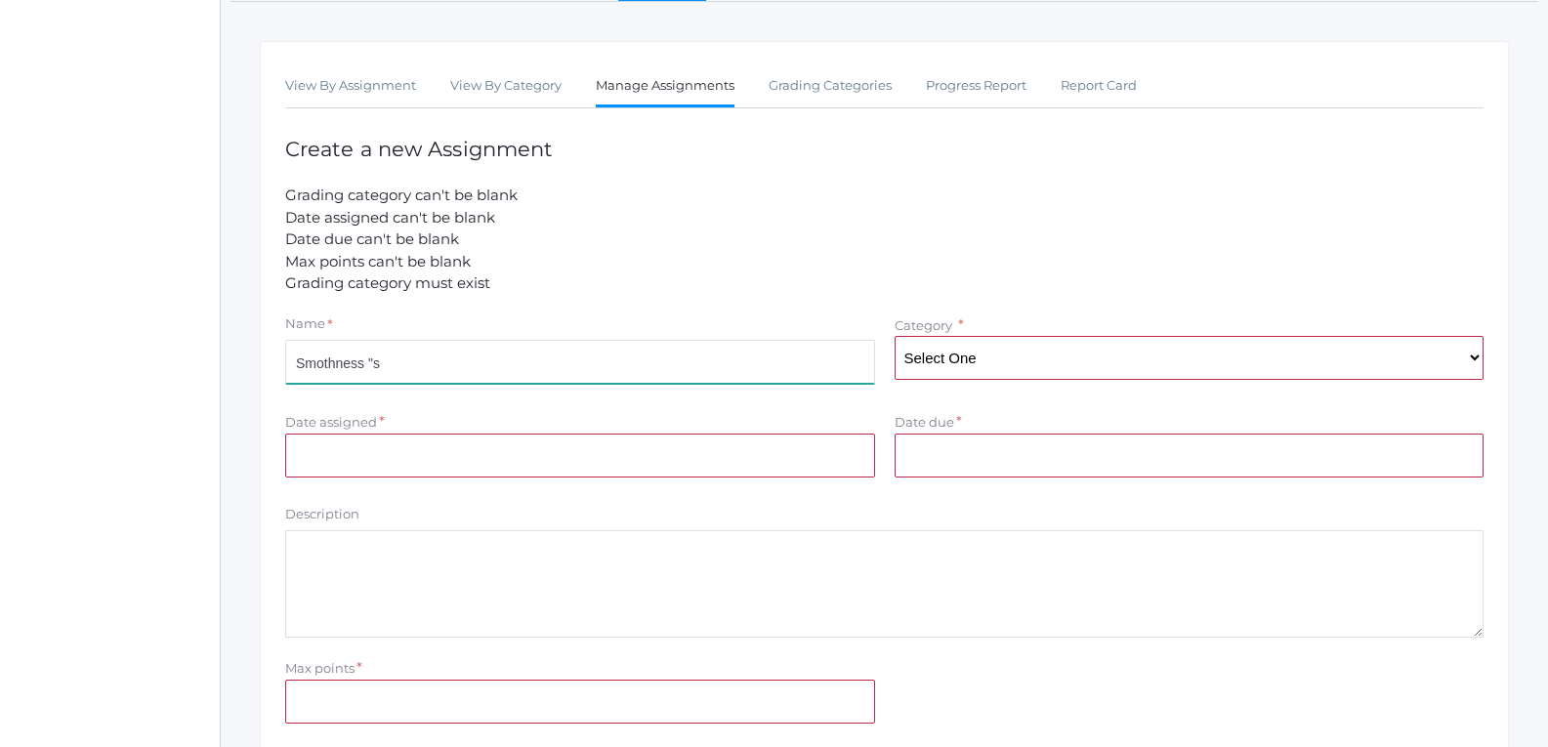
click at [481, 377] on input "Smothness "s" at bounding box center [580, 362] width 590 height 44
click at [317, 369] on input "Smothness "s" of cursive" at bounding box center [580, 362] width 590 height 44
type input "Smoothness "s" of cursive"
click at [1014, 366] on select "Select One Participation Test/quizes Classwork/Projects" at bounding box center [1190, 358] width 590 height 44
select select "1143"
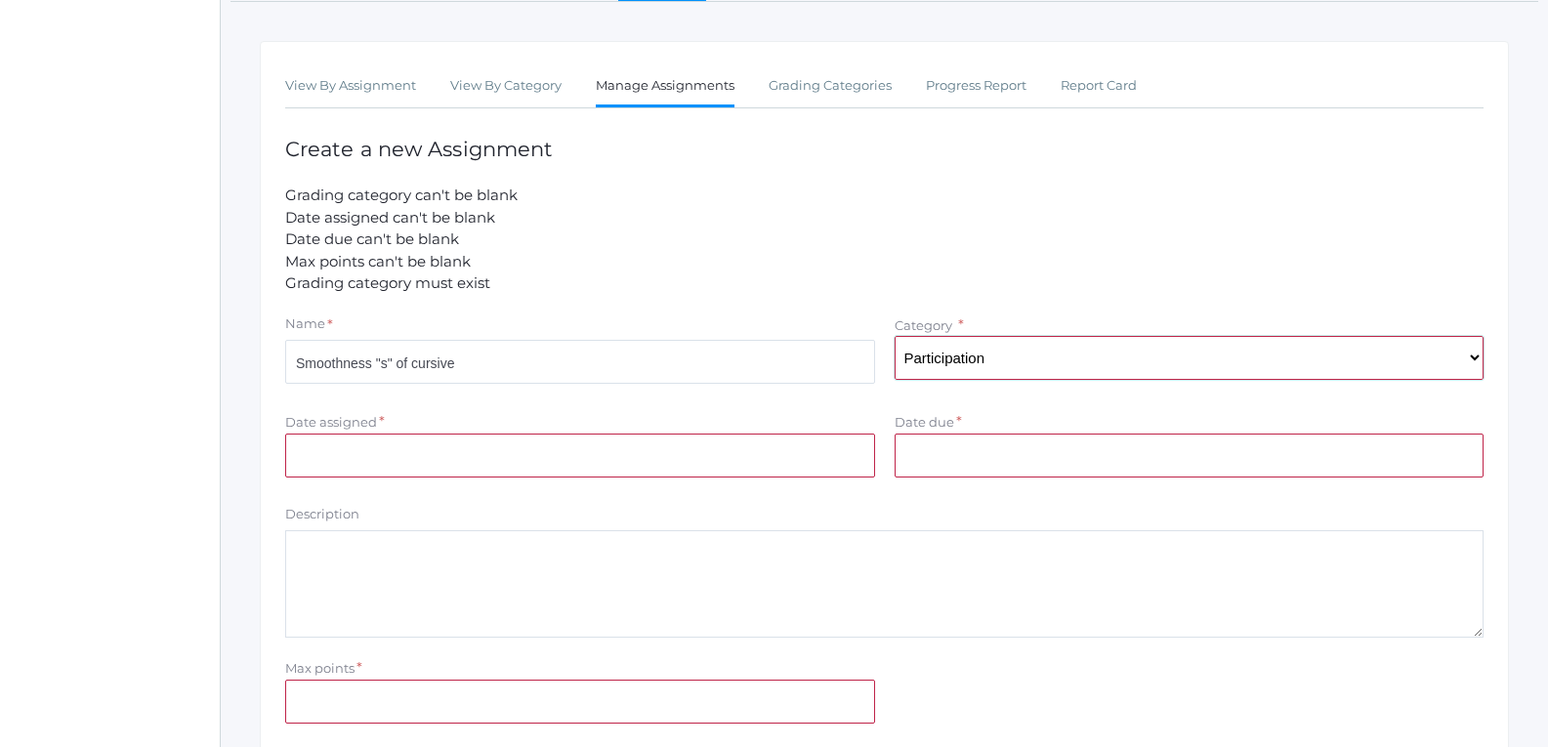
click at [895, 339] on select "Select One Participation Test/quizes Classwork/Projects" at bounding box center [1190, 358] width 590 height 44
click at [746, 444] on input "Date assigned" at bounding box center [580, 456] width 590 height 44
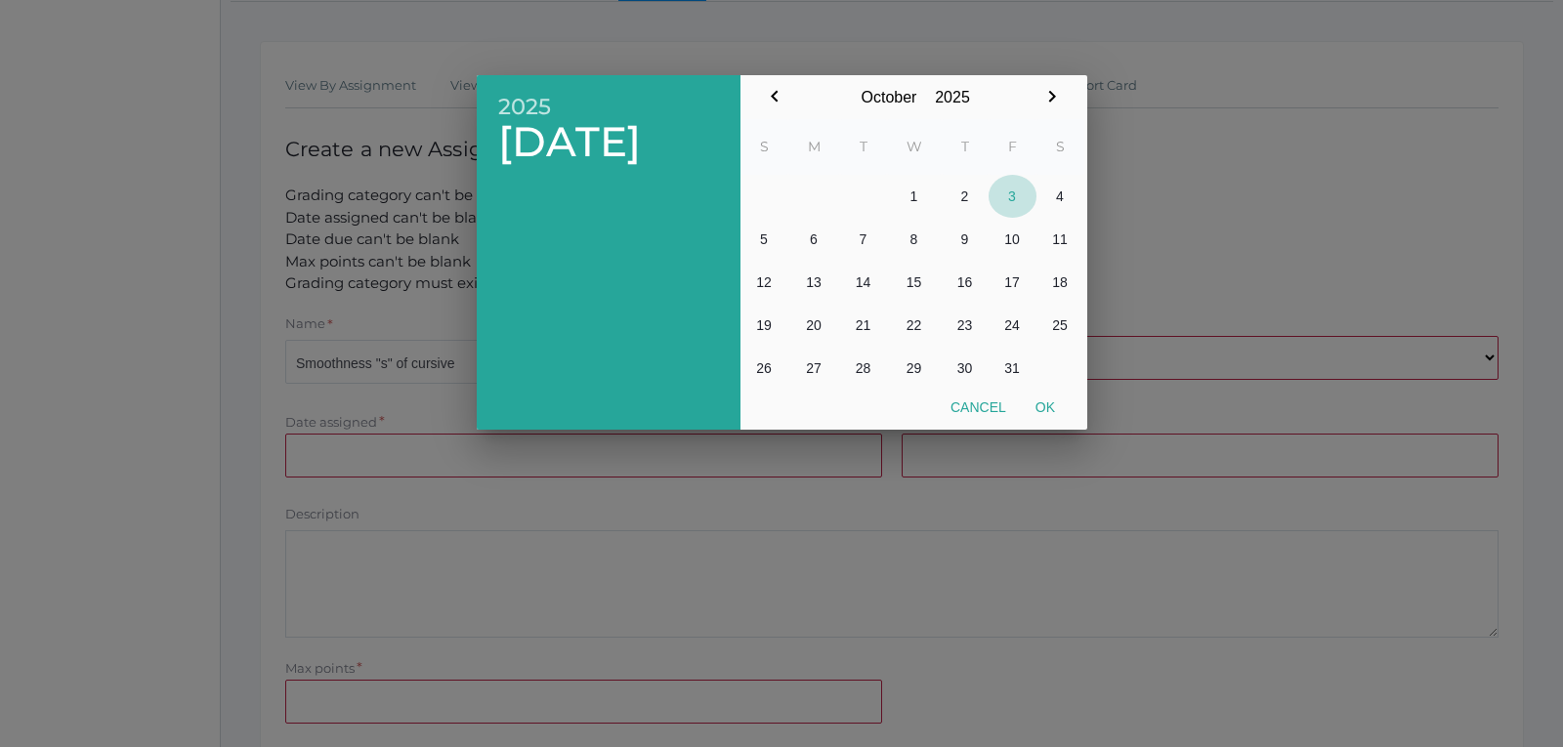
click at [1012, 189] on button "3" at bounding box center [1013, 196] width 48 height 43
click at [1050, 402] on button "Ok" at bounding box center [1045, 407] width 49 height 35
type input "[DATE]"
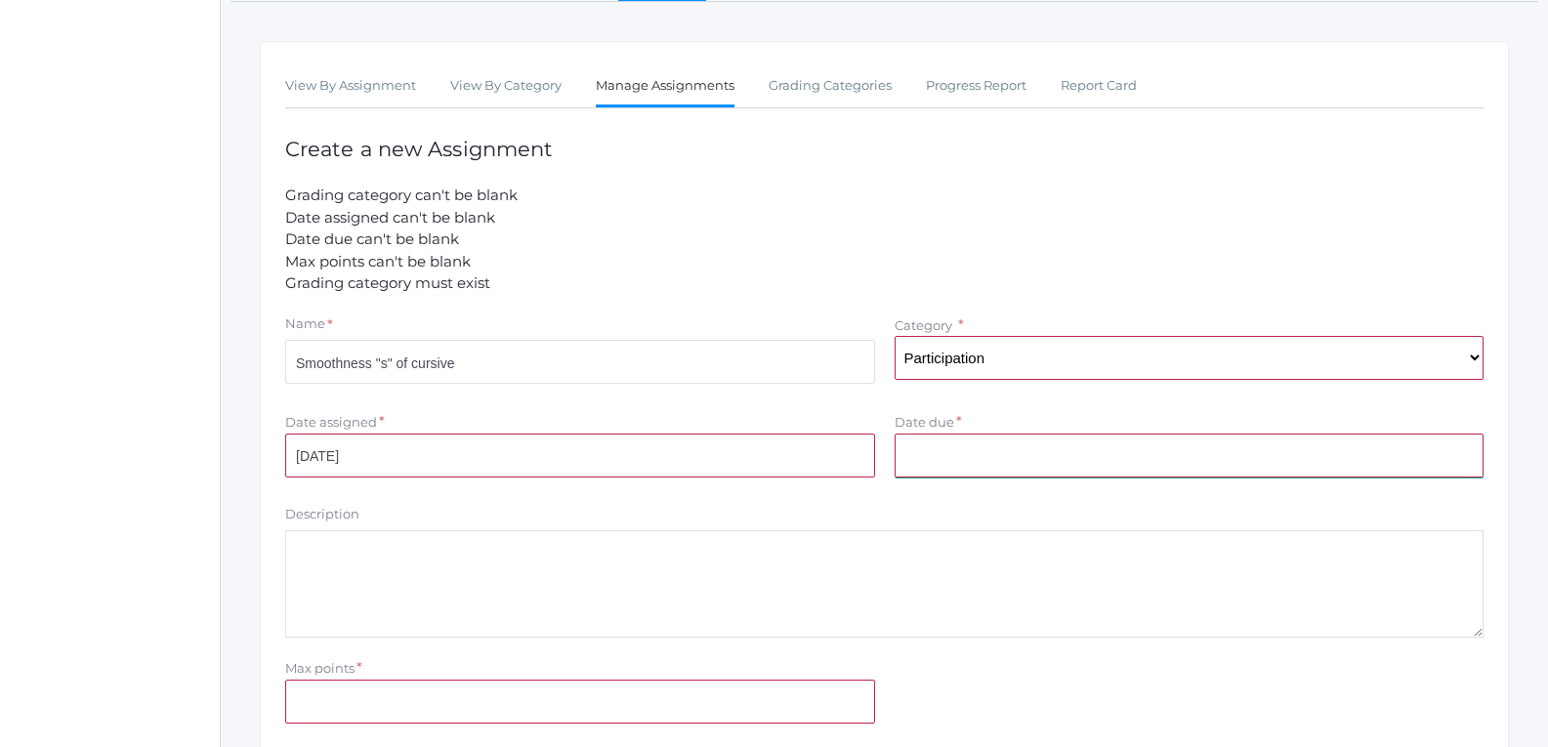
click at [1042, 449] on input "Date due" at bounding box center [1190, 456] width 590 height 44
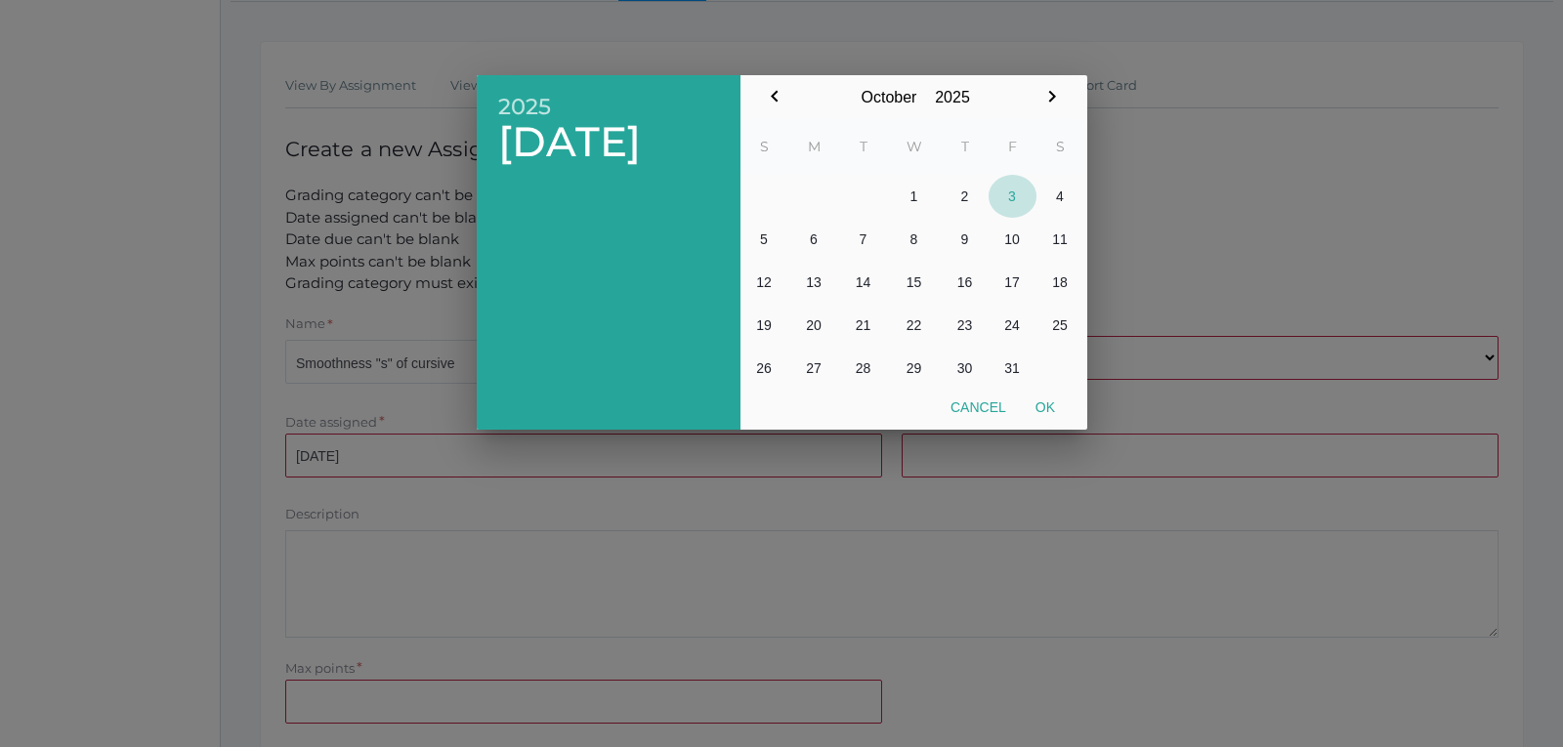
click at [1012, 193] on button "3" at bounding box center [1013, 196] width 48 height 43
click at [1057, 398] on button "Ok" at bounding box center [1045, 407] width 49 height 35
type input "[DATE]"
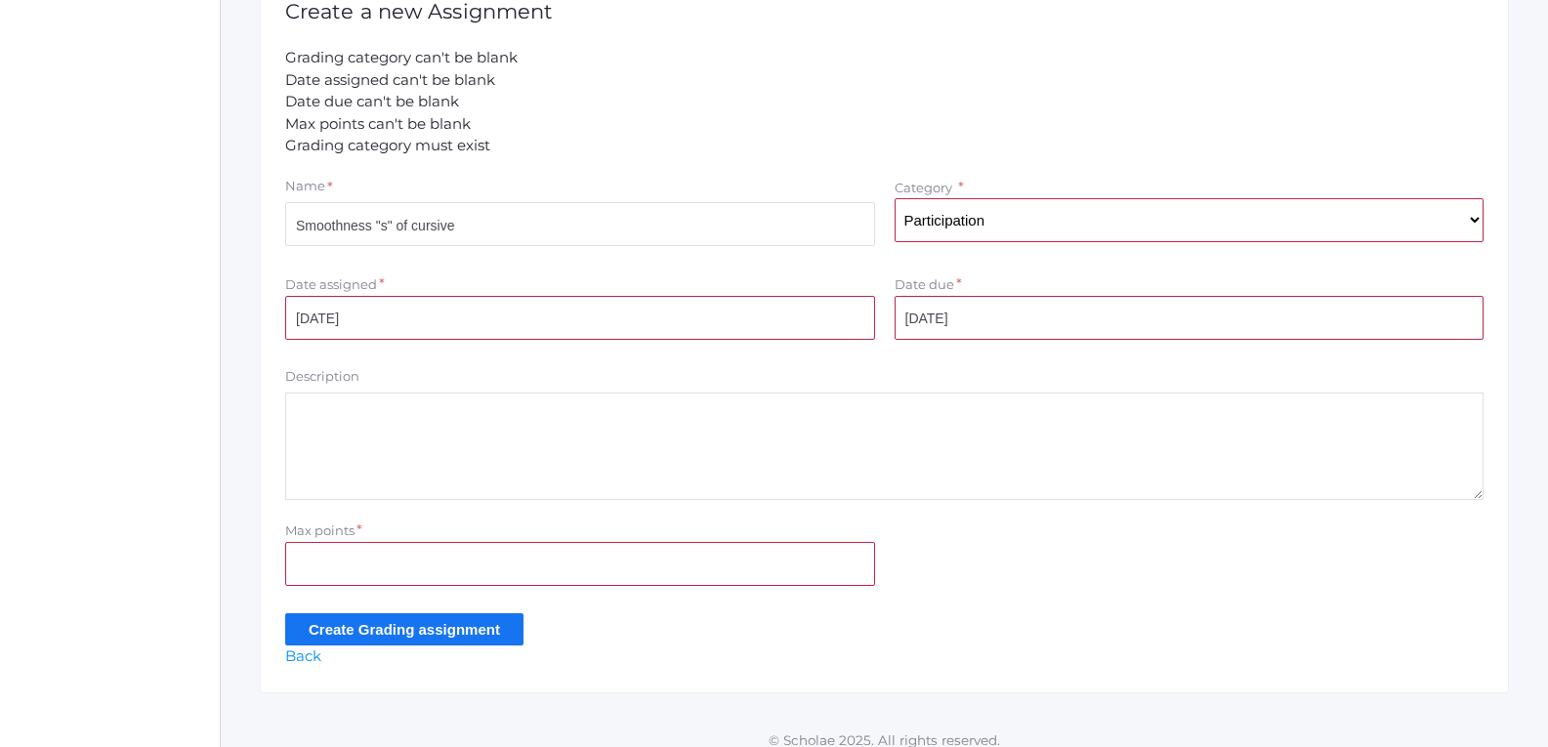
scroll to position [450, 0]
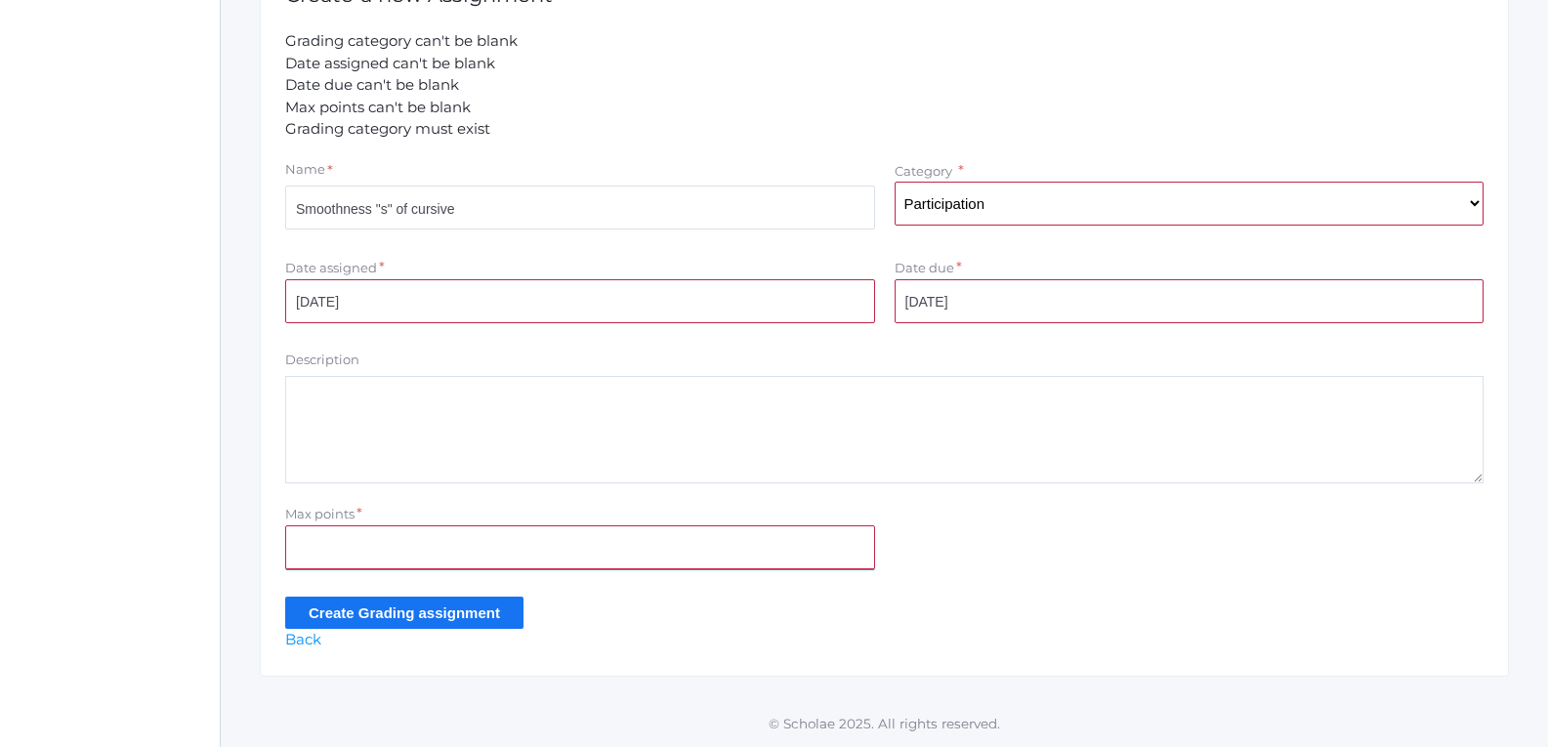
click at [820, 532] on input "Max points" at bounding box center [580, 548] width 590 height 44
type input "10"
click at [325, 616] on input "Create Grading assignment" at bounding box center [404, 613] width 238 height 32
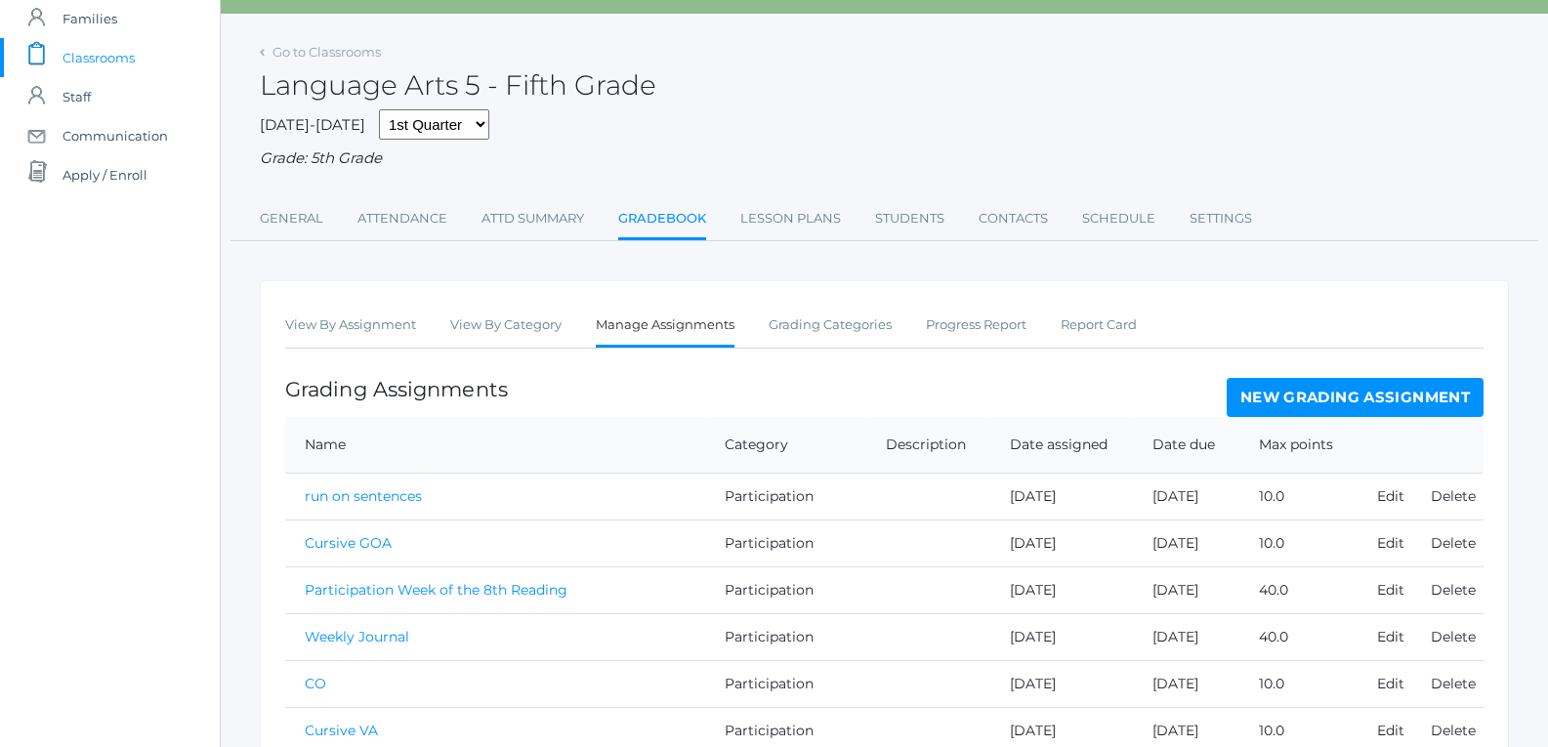
scroll to position [195, 0]
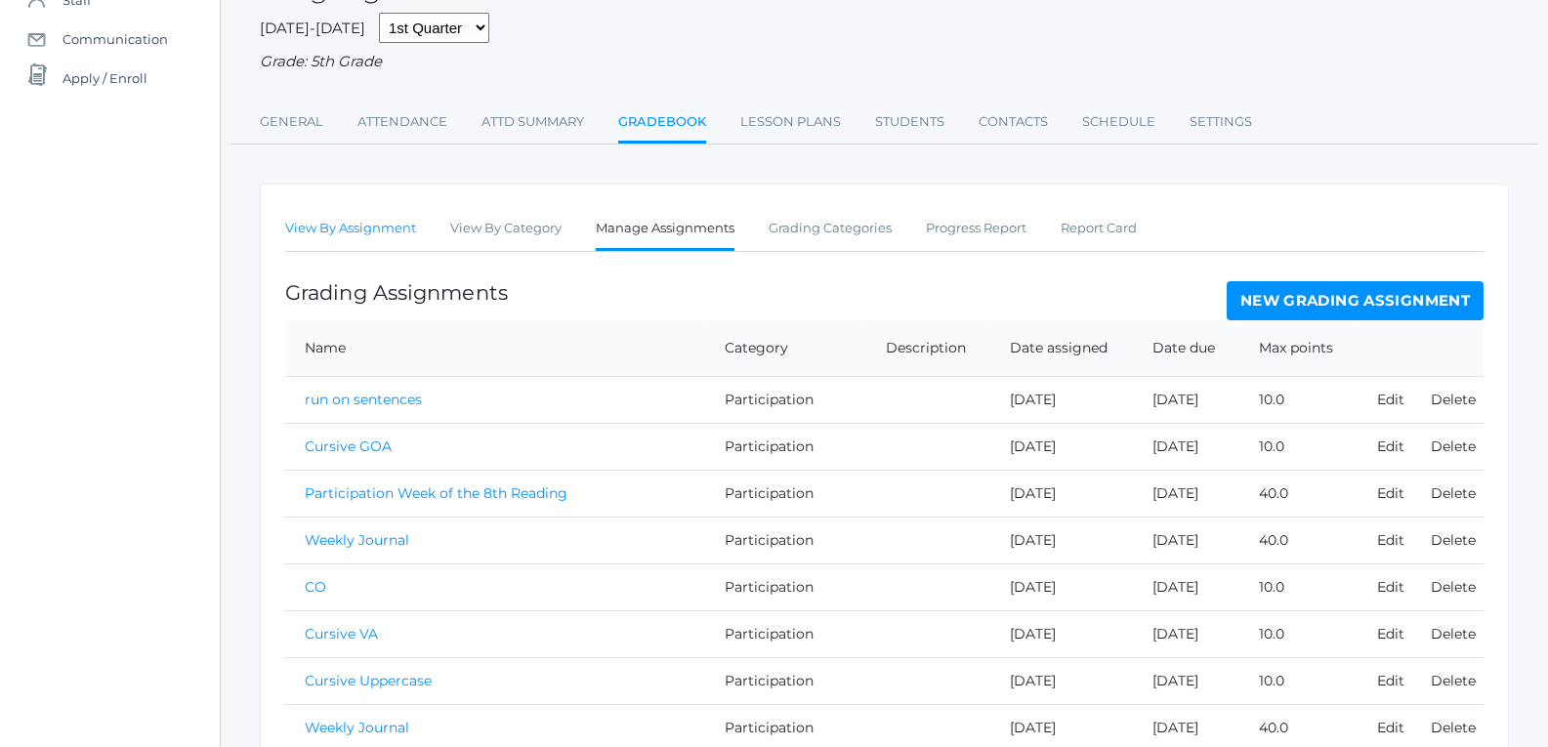
click at [397, 223] on link "View By Assignment" at bounding box center [350, 228] width 131 height 39
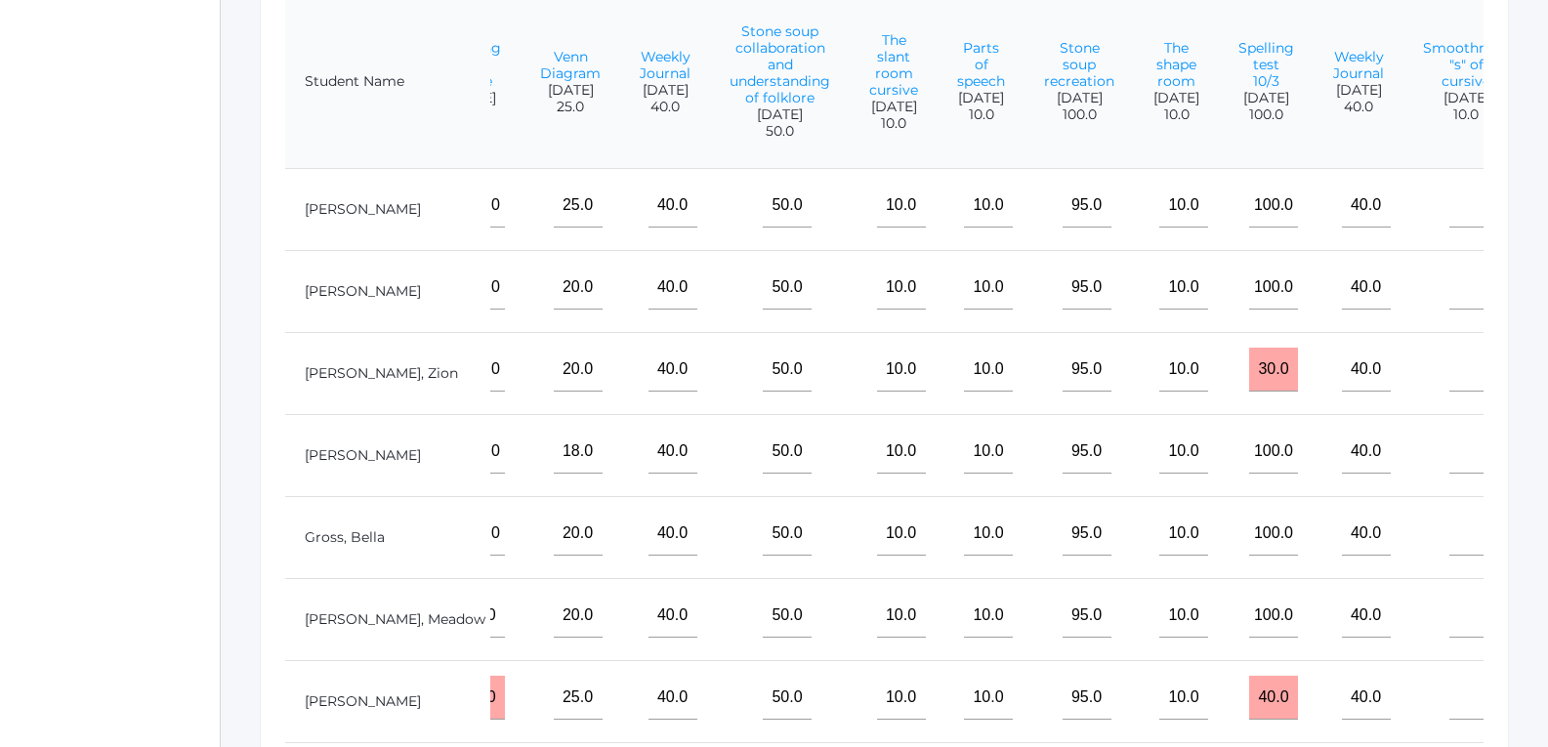
scroll to position [489, 0]
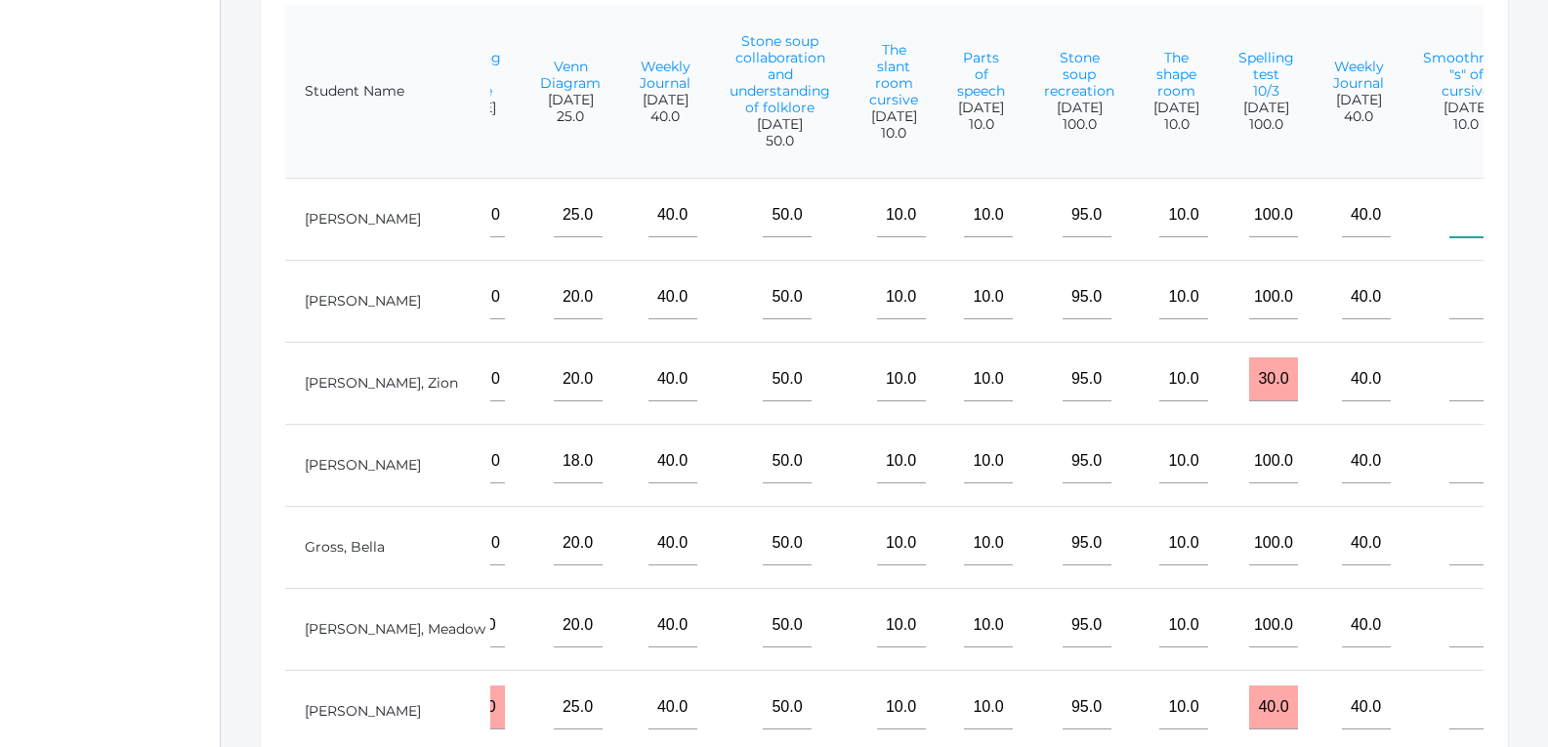
click at [1450, 237] on input"] "text" at bounding box center [1474, 215] width 49 height 44
type input"] "10"
click at [1450, 305] on input"] "text" at bounding box center [1474, 297] width 49 height 44
click at [1450, 310] on input"] "text" at bounding box center [1474, 297] width 49 height 44
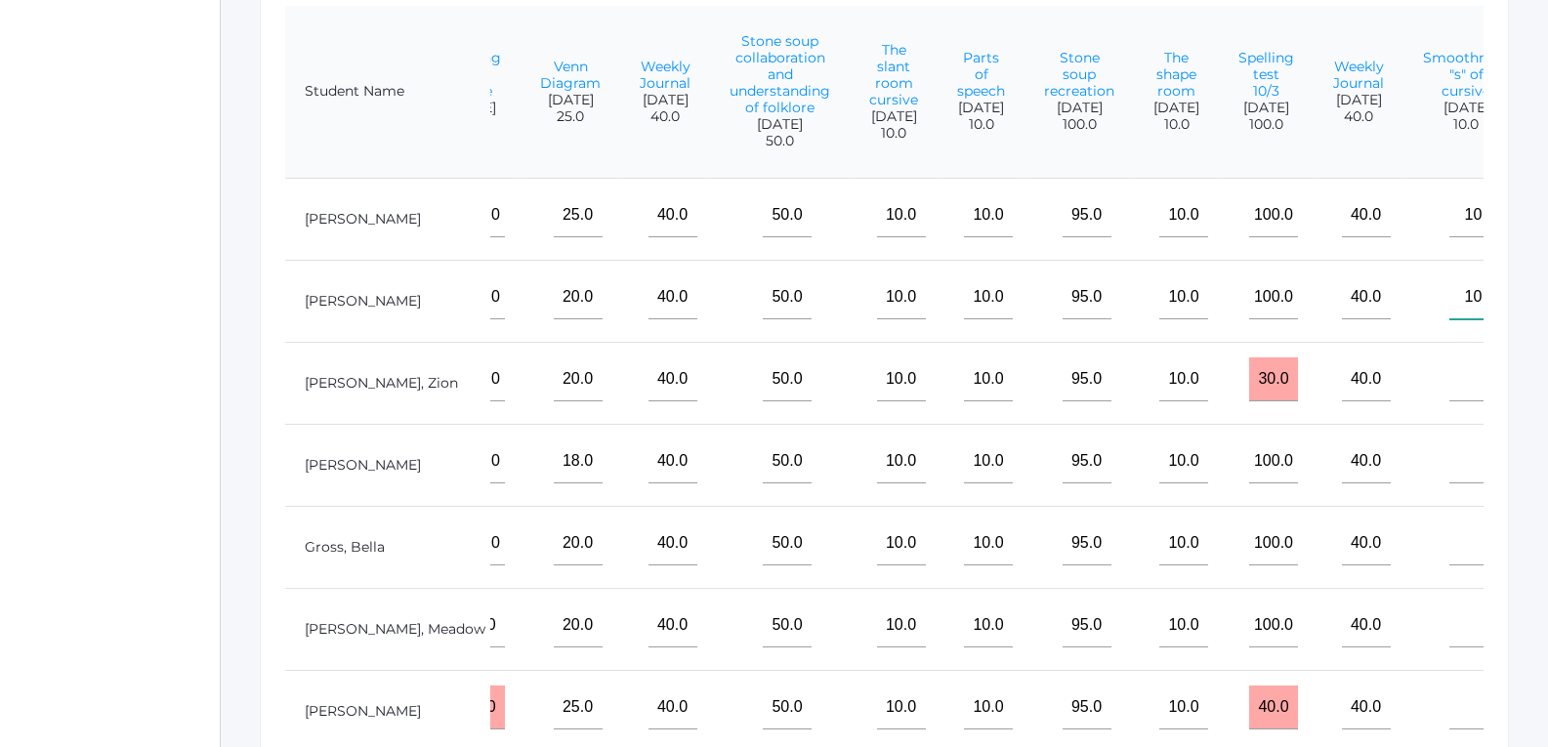
type input"] "10"
click at [1450, 383] on input"] "text" at bounding box center [1474, 380] width 49 height 44
type input"] "10"
click at [1450, 484] on input"] "text" at bounding box center [1474, 462] width 49 height 44
type input"] "10"
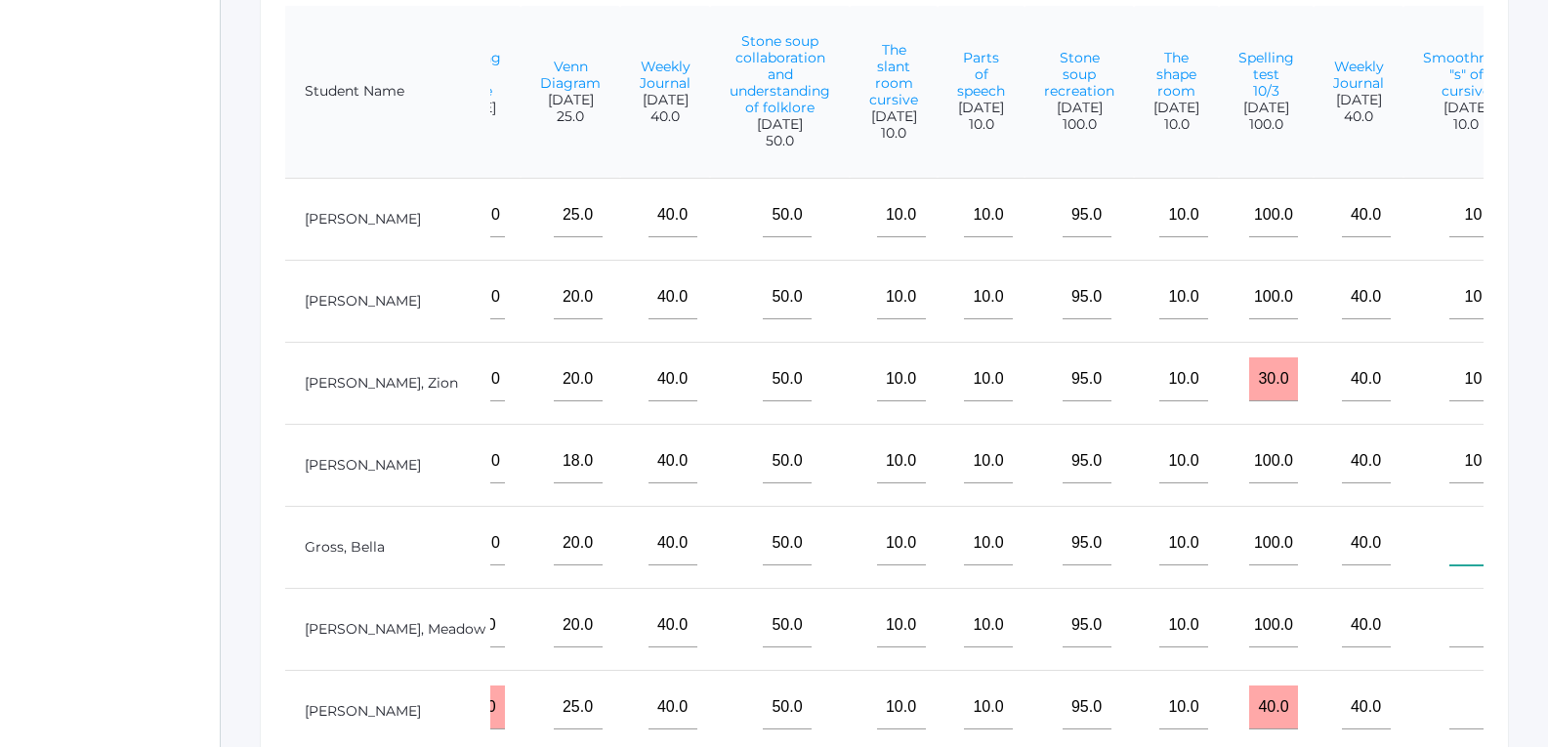
click at [1450, 566] on input"] "text" at bounding box center [1474, 544] width 49 height 44
type input"] "10"
click at [1450, 648] on input"] "text" at bounding box center [1474, 626] width 49 height 44
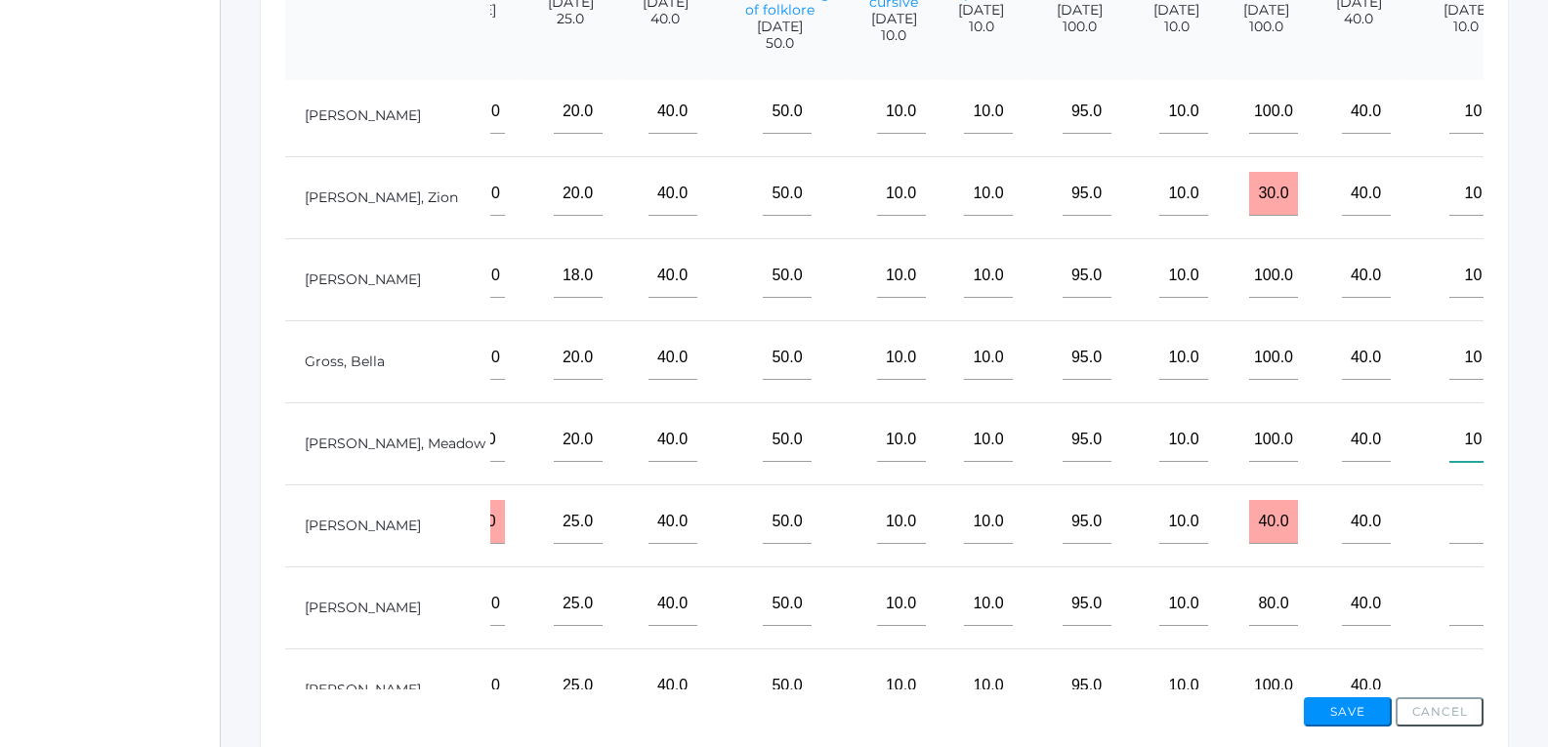
scroll to position [63, 2332]
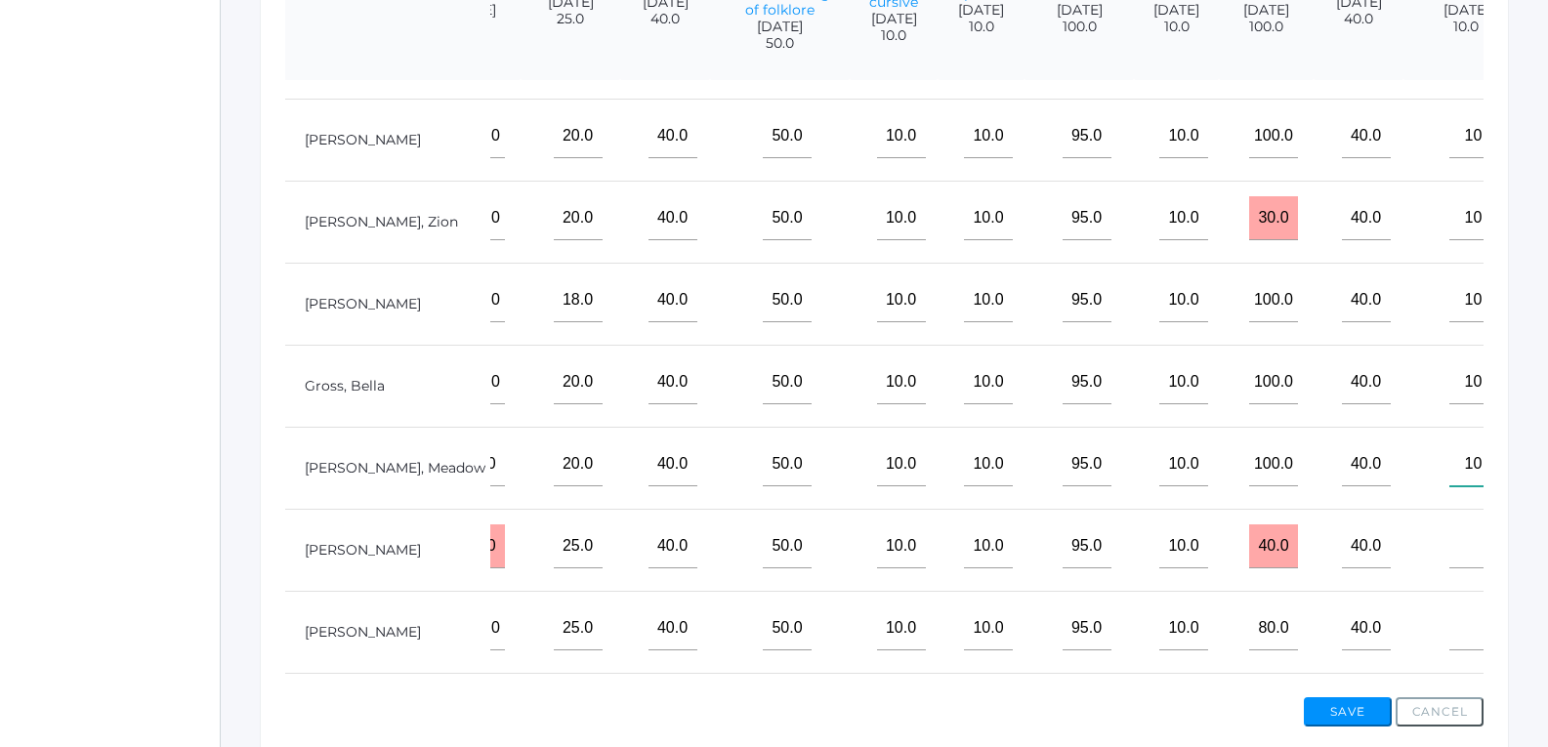
type input"] "10"
click at [1450, 569] on input"] "text" at bounding box center [1474, 547] width 49 height 44
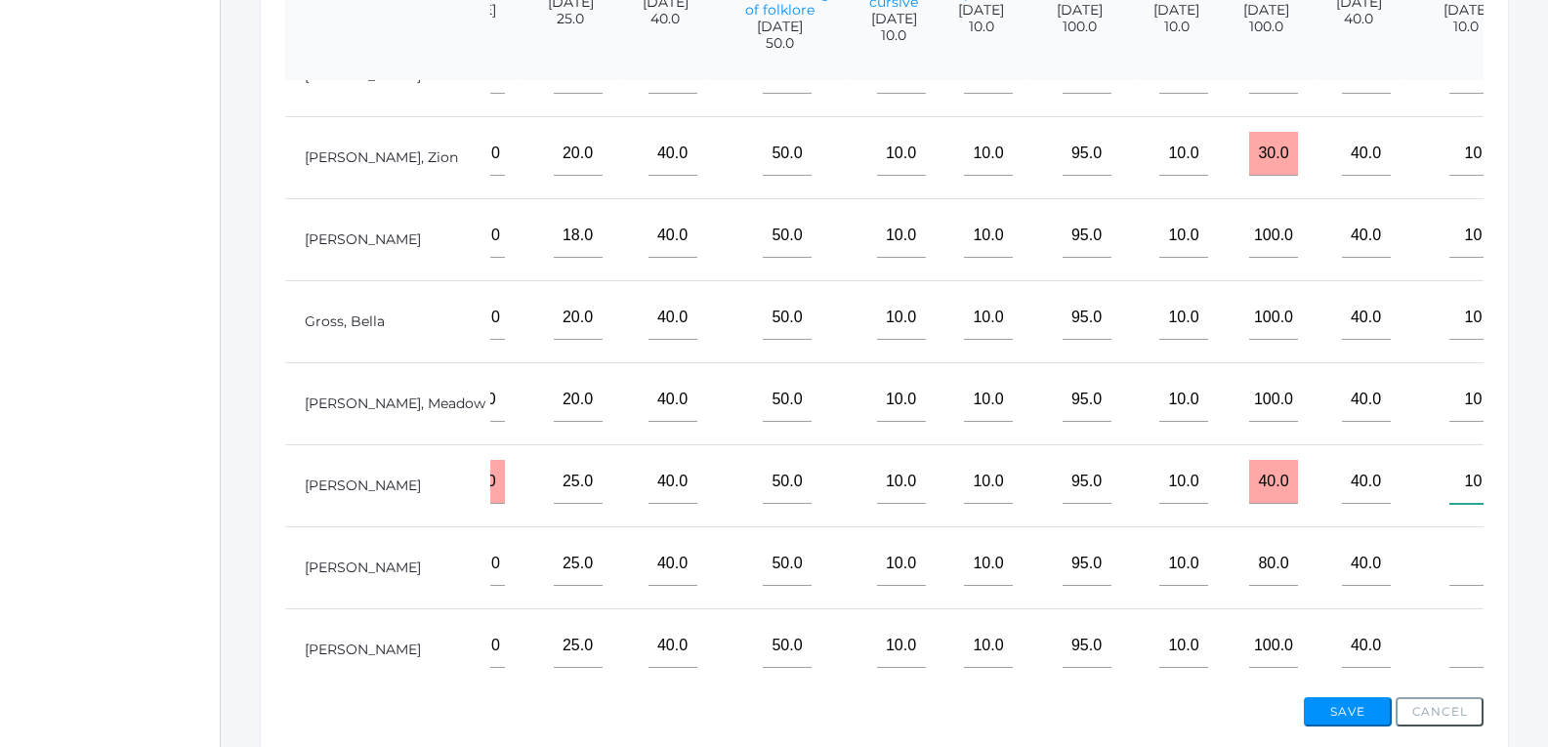
scroll to position [161, 2332]
type input"] "10"
click at [1450, 568] on input"] "text" at bounding box center [1474, 562] width 49 height 44
type input"] "10"
click at [1450, 638] on input"] "text" at bounding box center [1474, 644] width 49 height 44
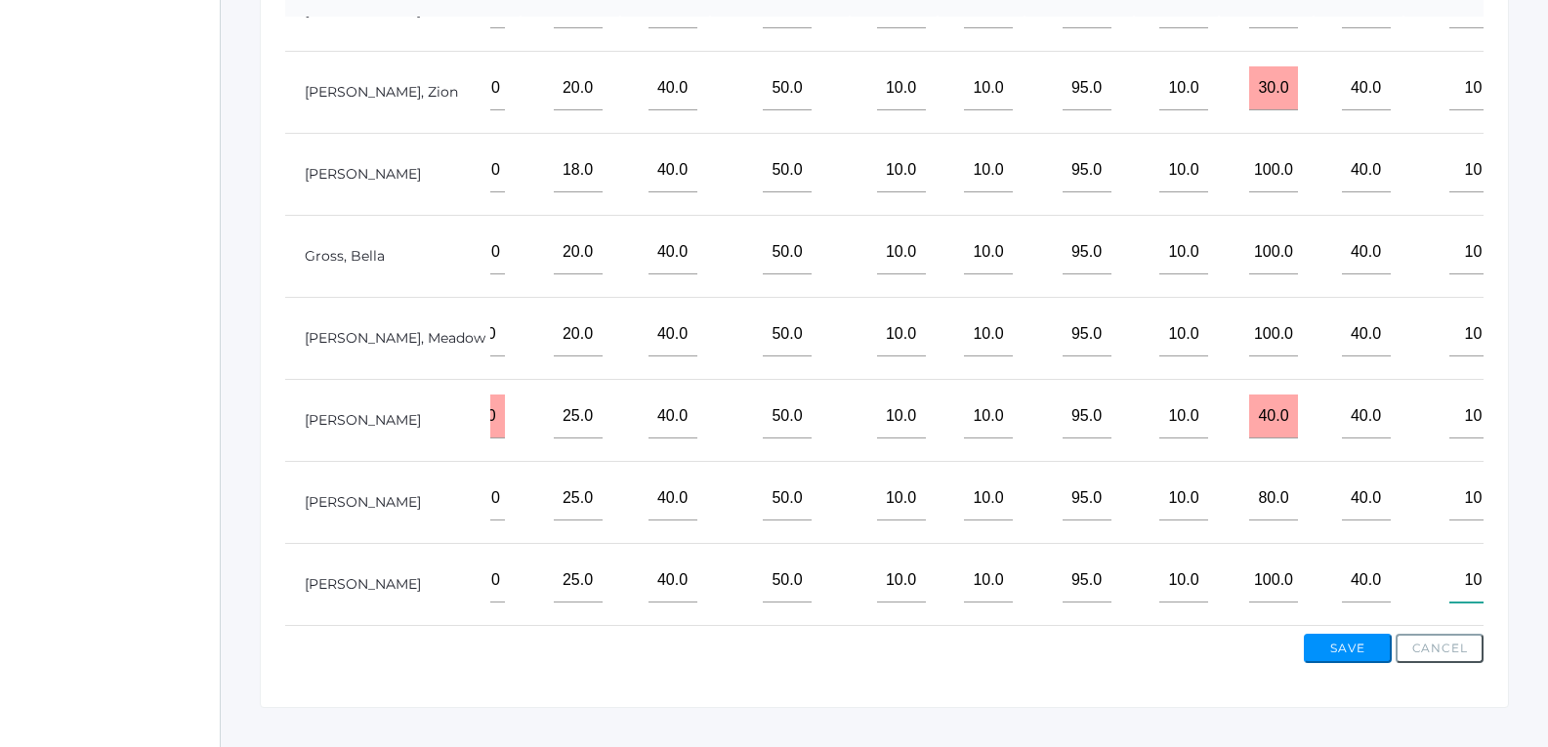
scroll to position [685, 0]
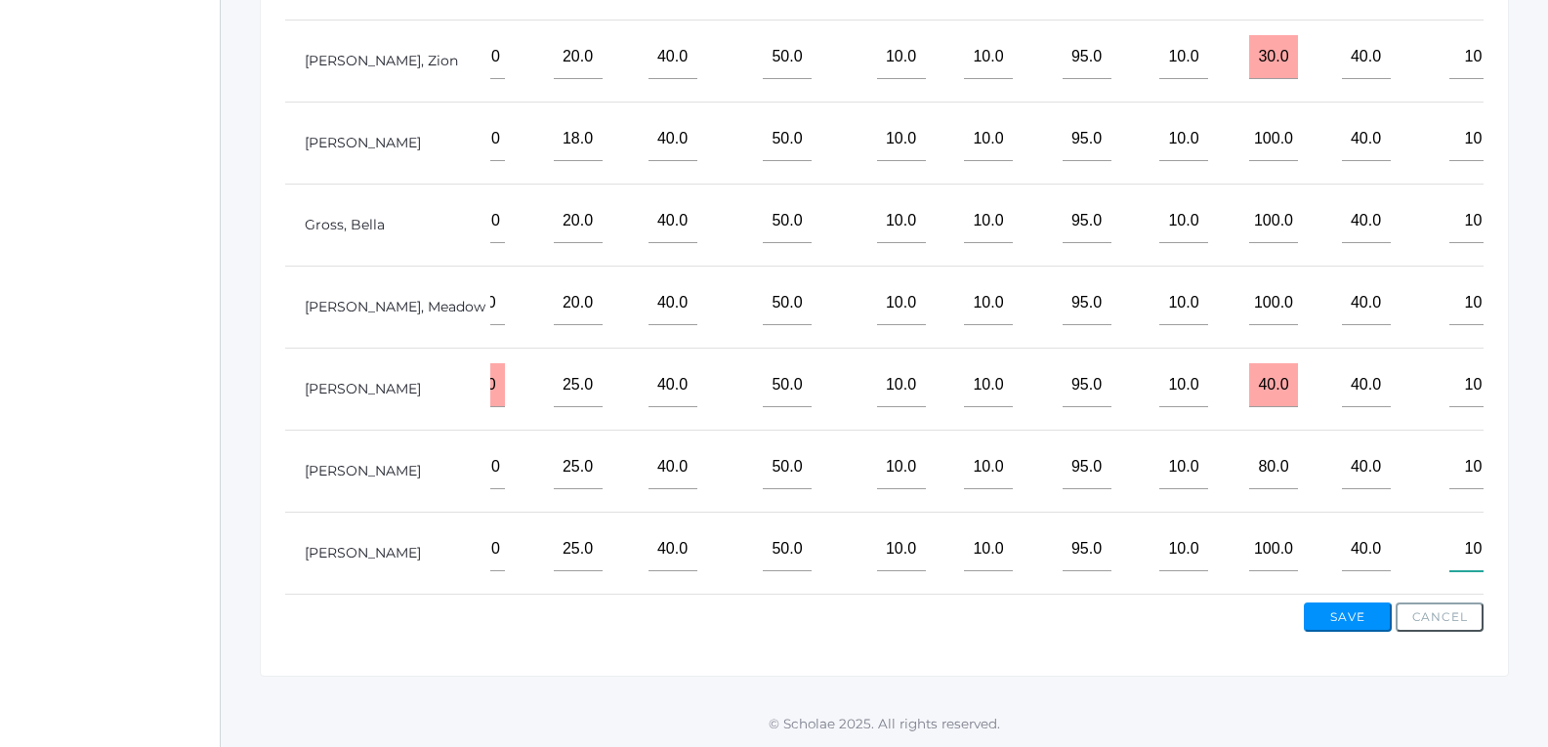
type input"] "10"
click at [1345, 616] on button "Save" at bounding box center [1348, 617] width 88 height 29
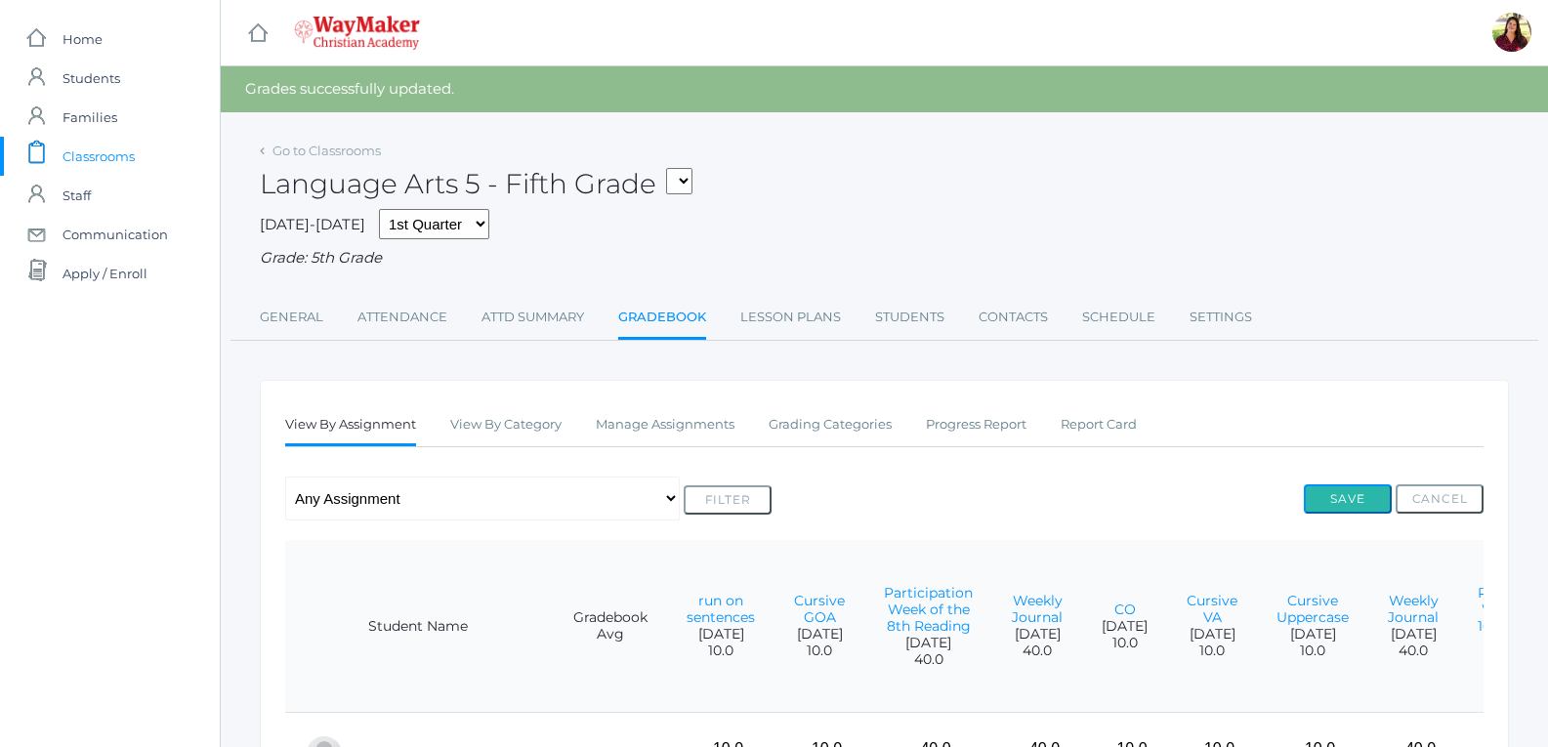
click at [1357, 509] on button "Save" at bounding box center [1348, 499] width 88 height 29
